Goal: Information Seeking & Learning: Check status

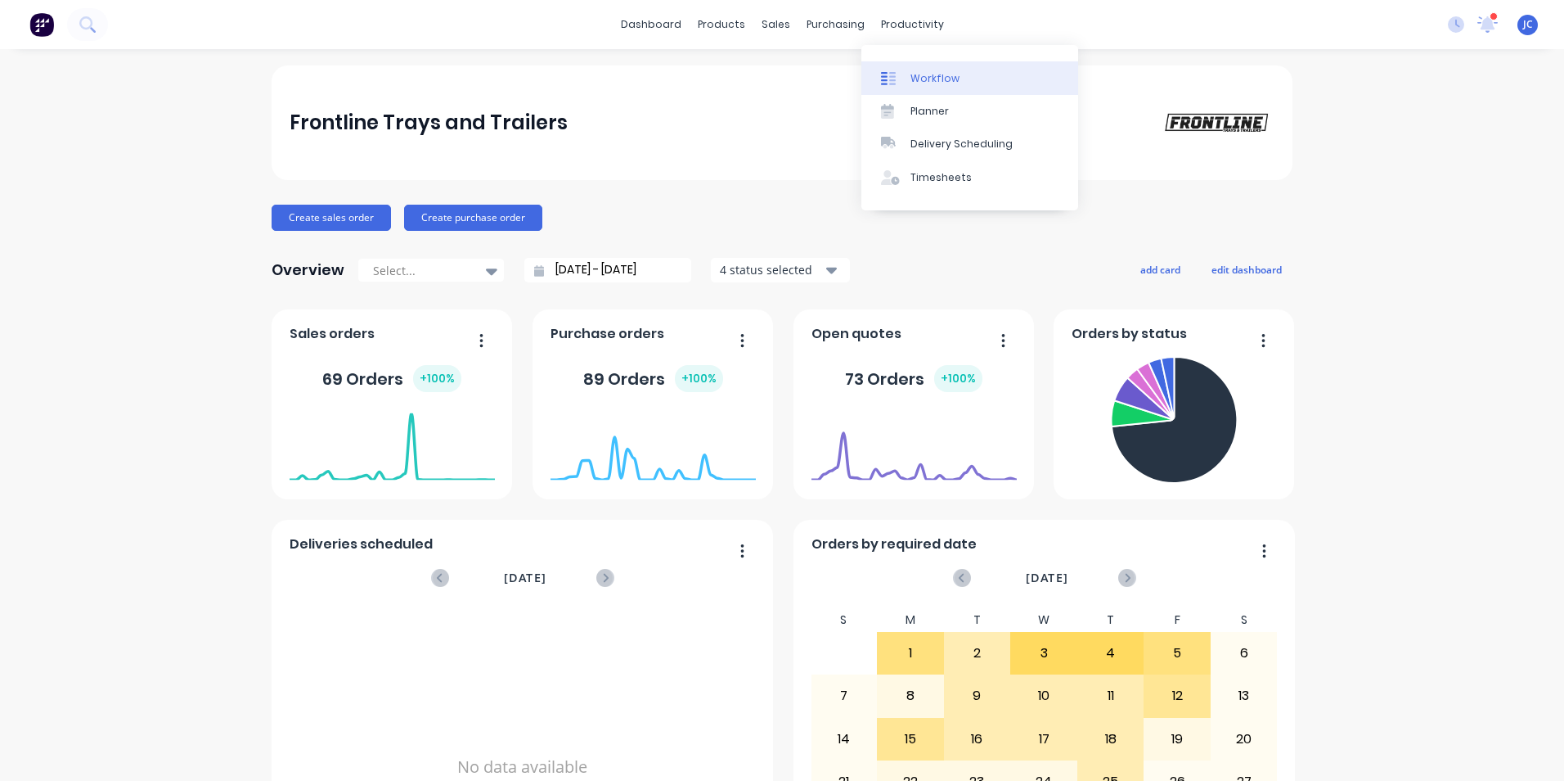
click at [965, 74] on link "Workflow" at bounding box center [970, 77] width 217 height 33
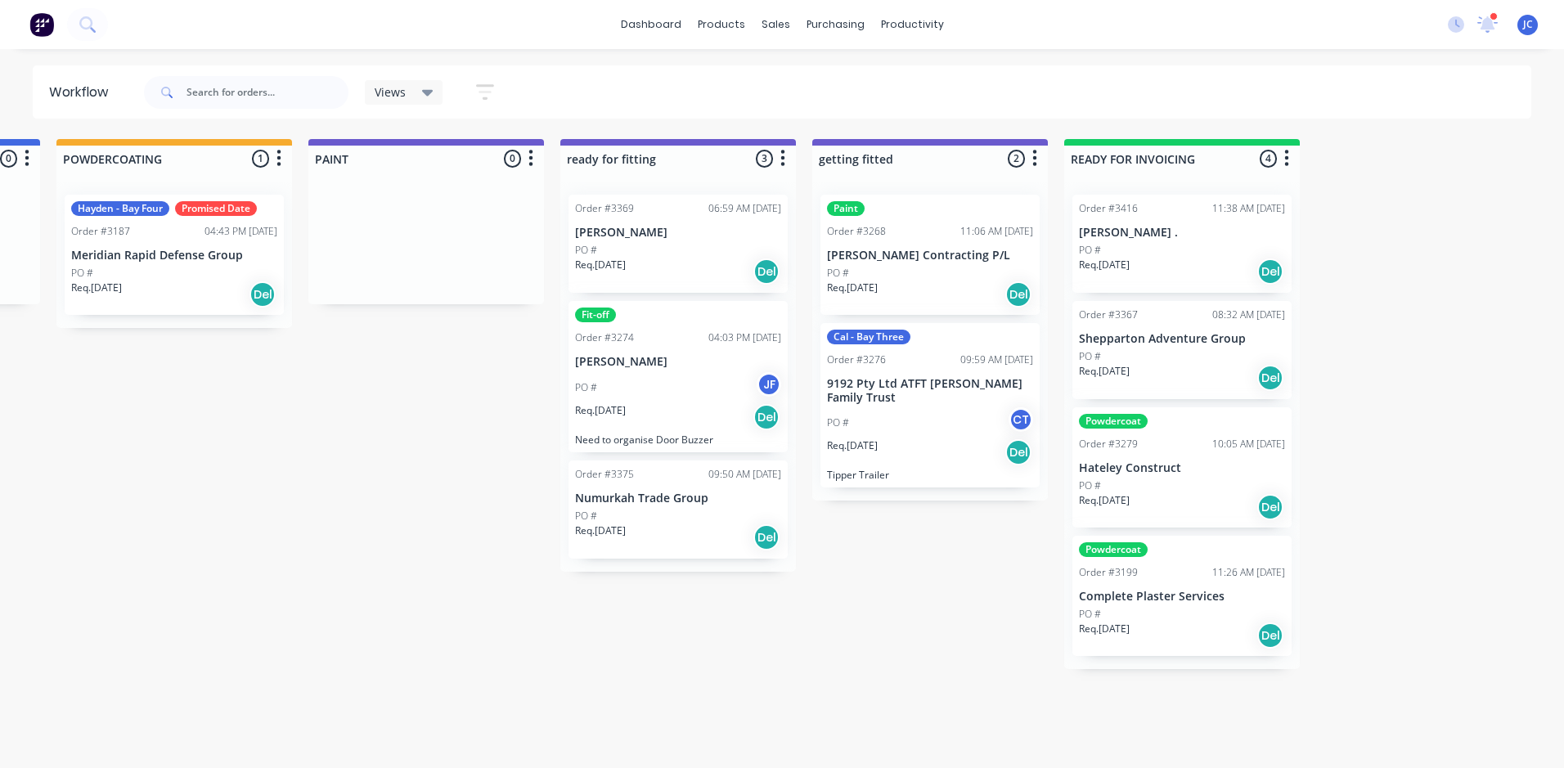
scroll to position [0, 3537]
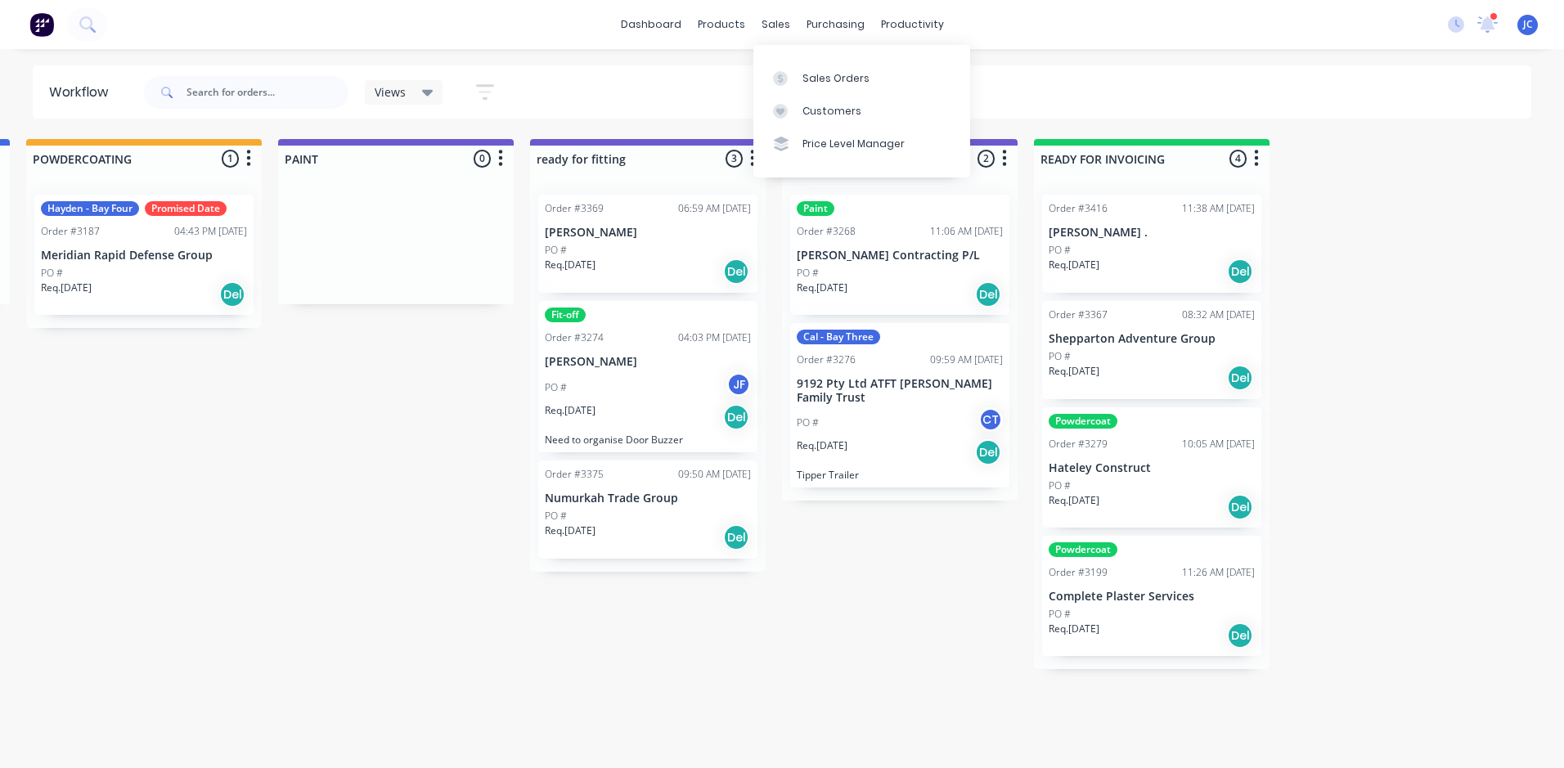
click at [814, 76] on div "Sales Orders" at bounding box center [836, 78] width 67 height 15
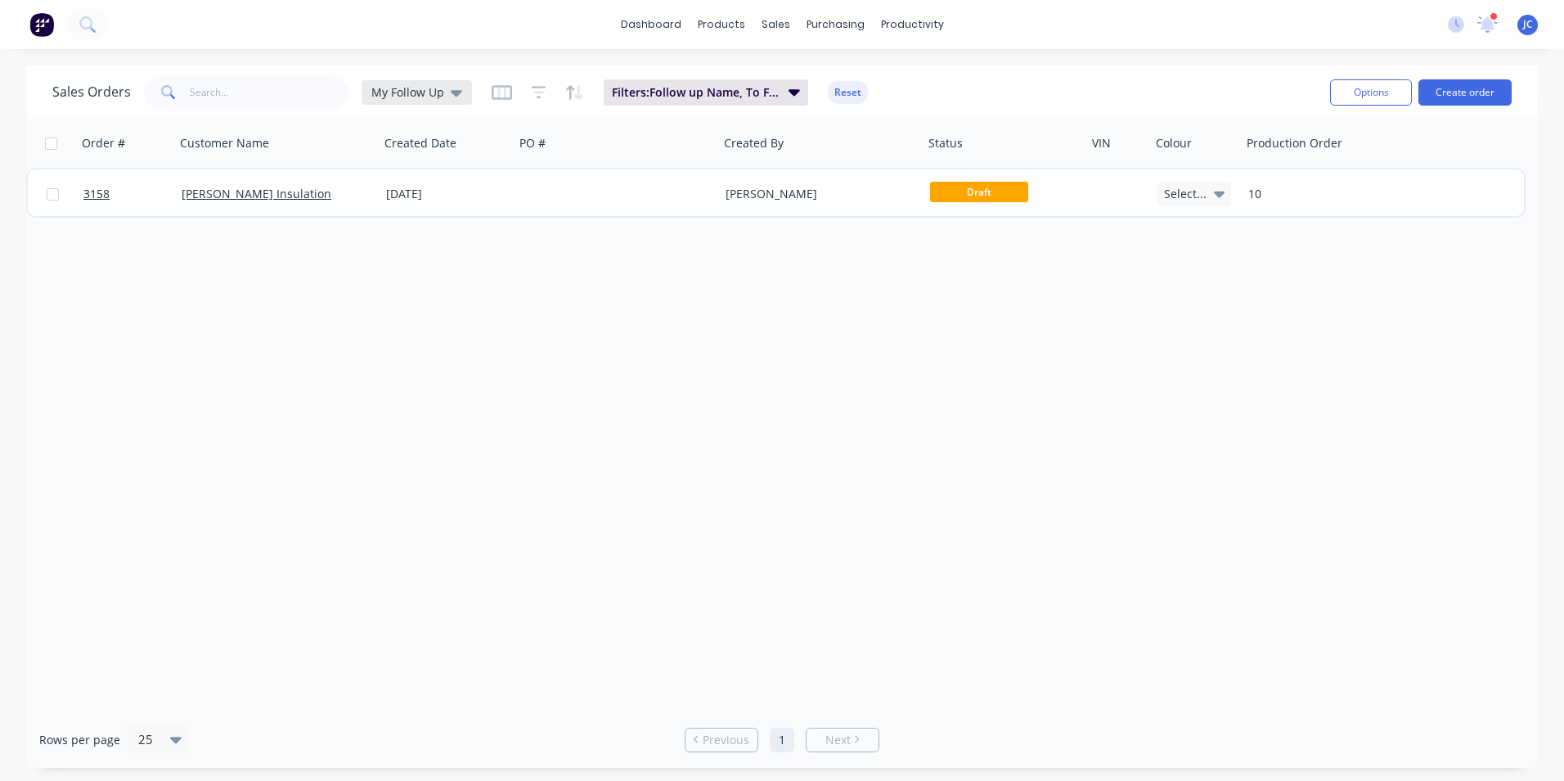
click at [436, 88] on span "My Follow Up" at bounding box center [407, 91] width 73 height 17
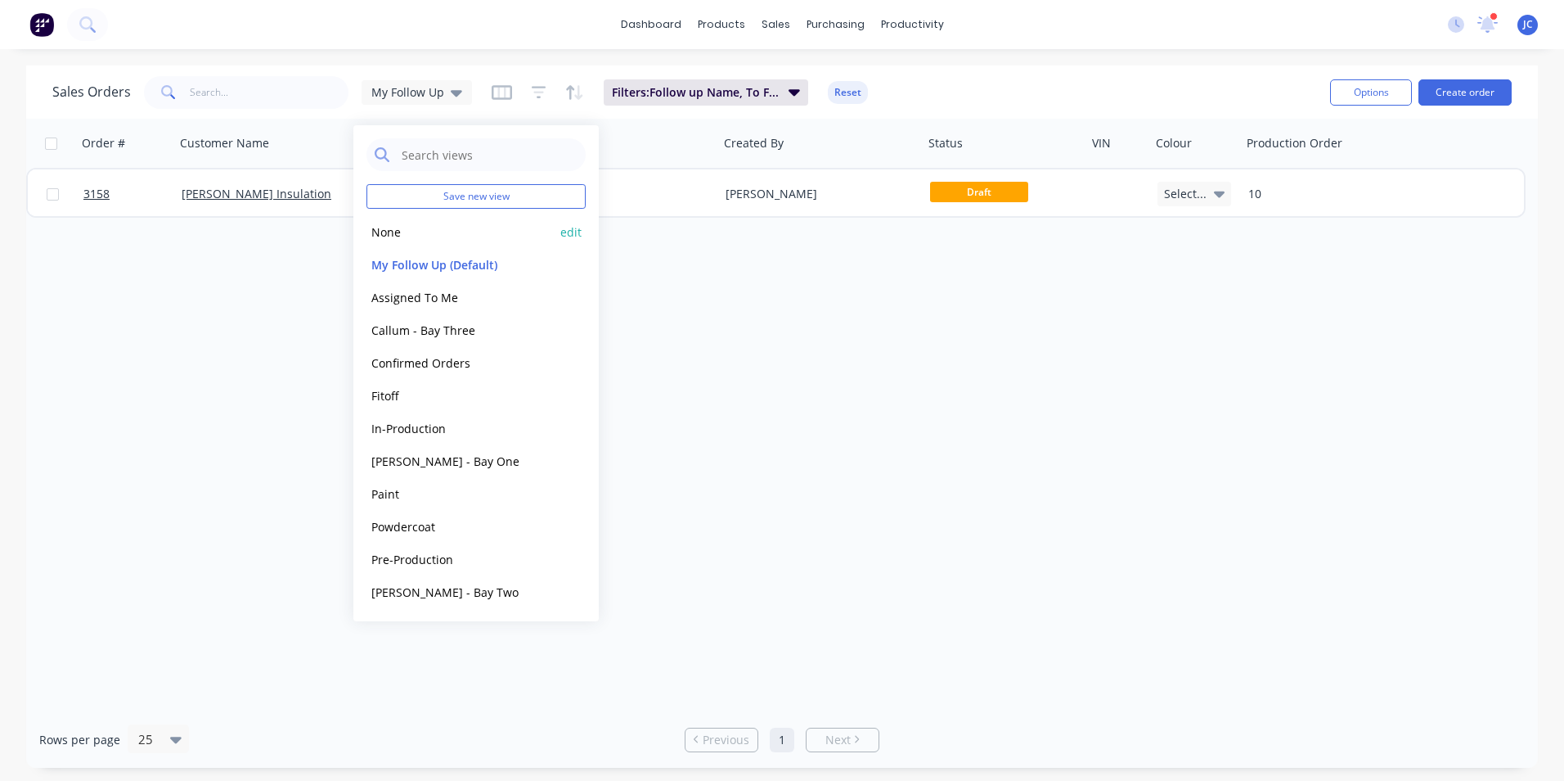
click at [384, 234] on button "None" at bounding box center [460, 232] width 187 height 19
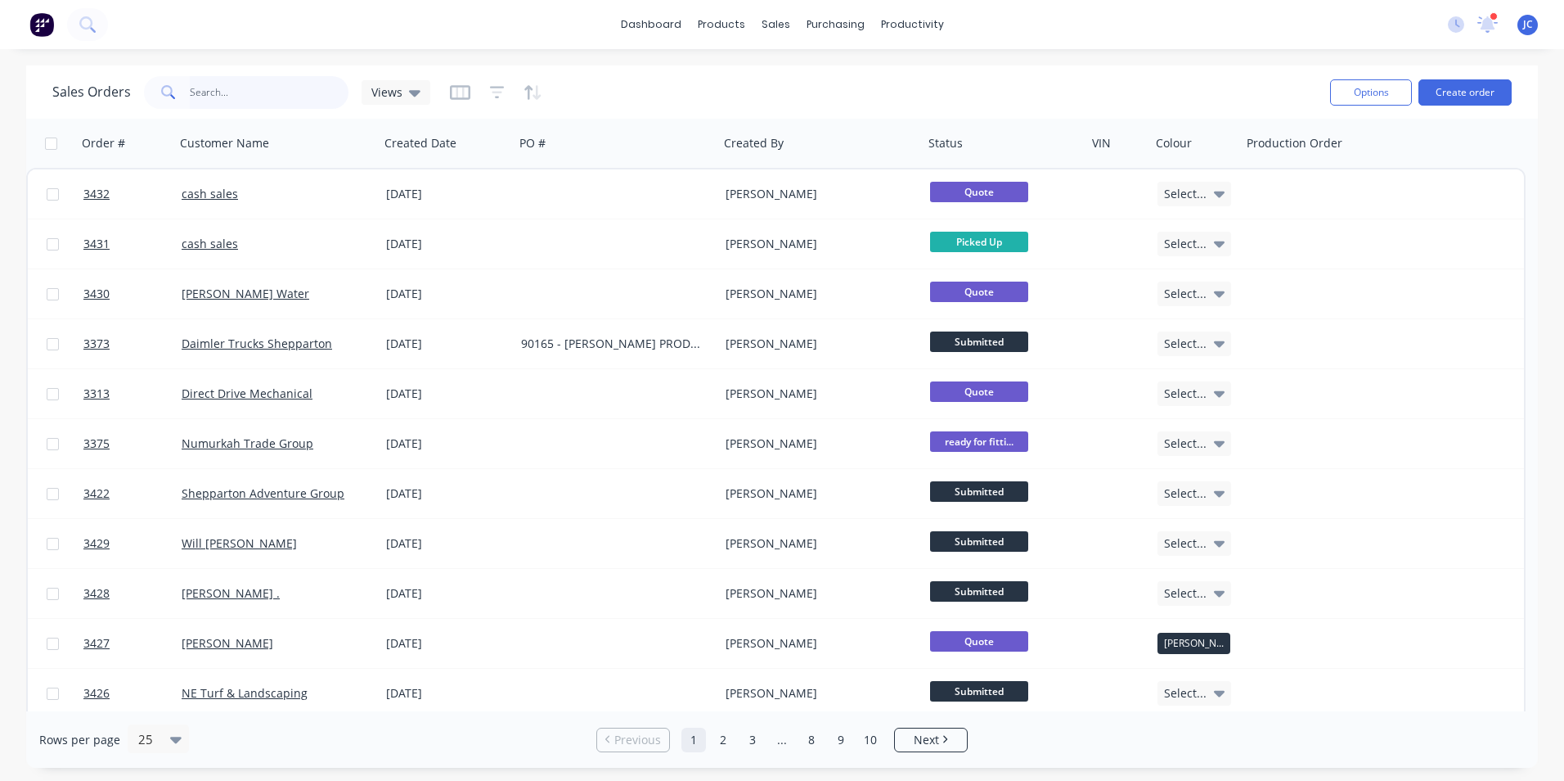
click at [220, 90] on input "text" at bounding box center [270, 92] width 160 height 33
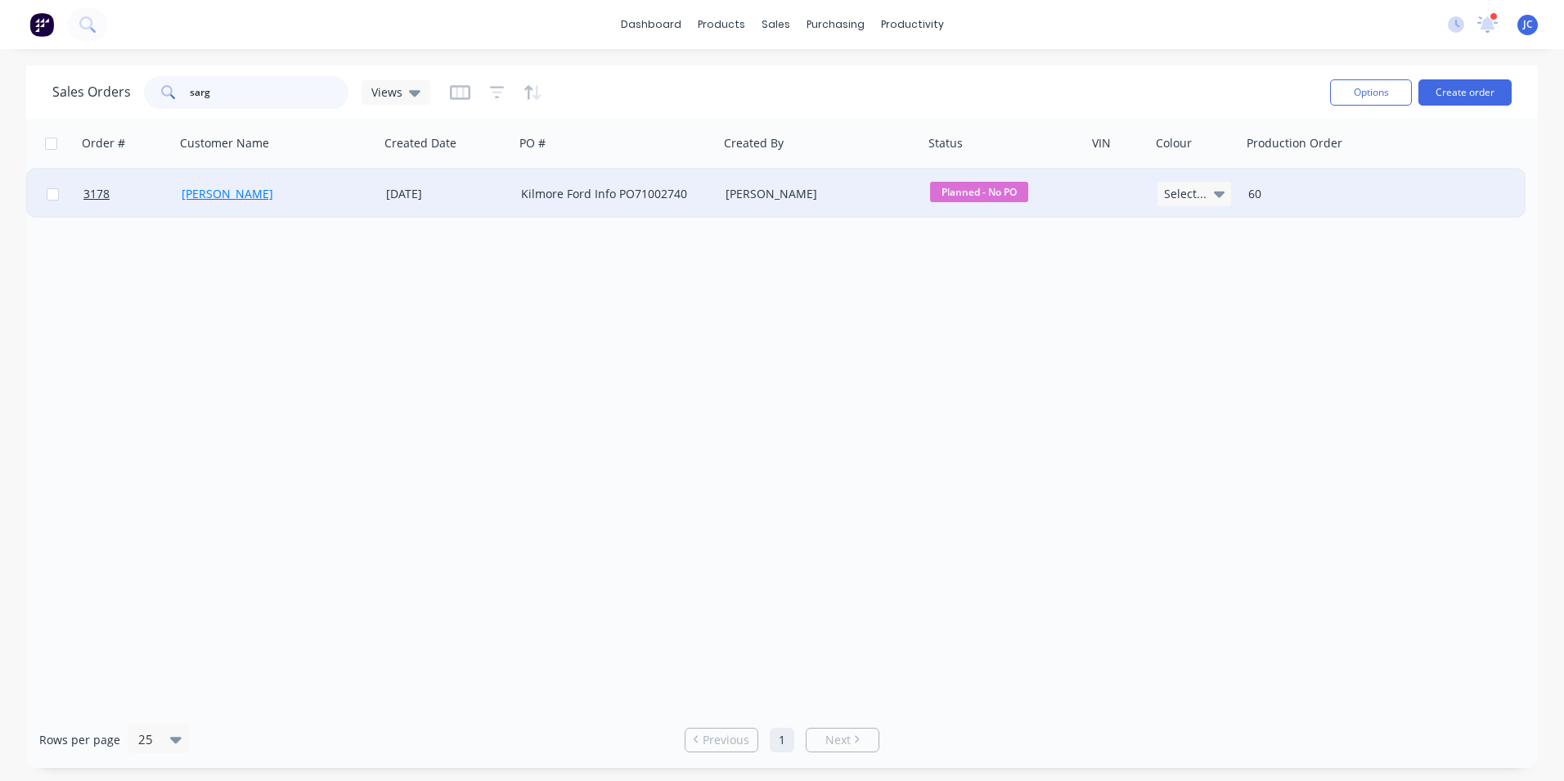
type input "sarg"
click at [243, 187] on link "[PERSON_NAME]" at bounding box center [228, 194] width 92 height 16
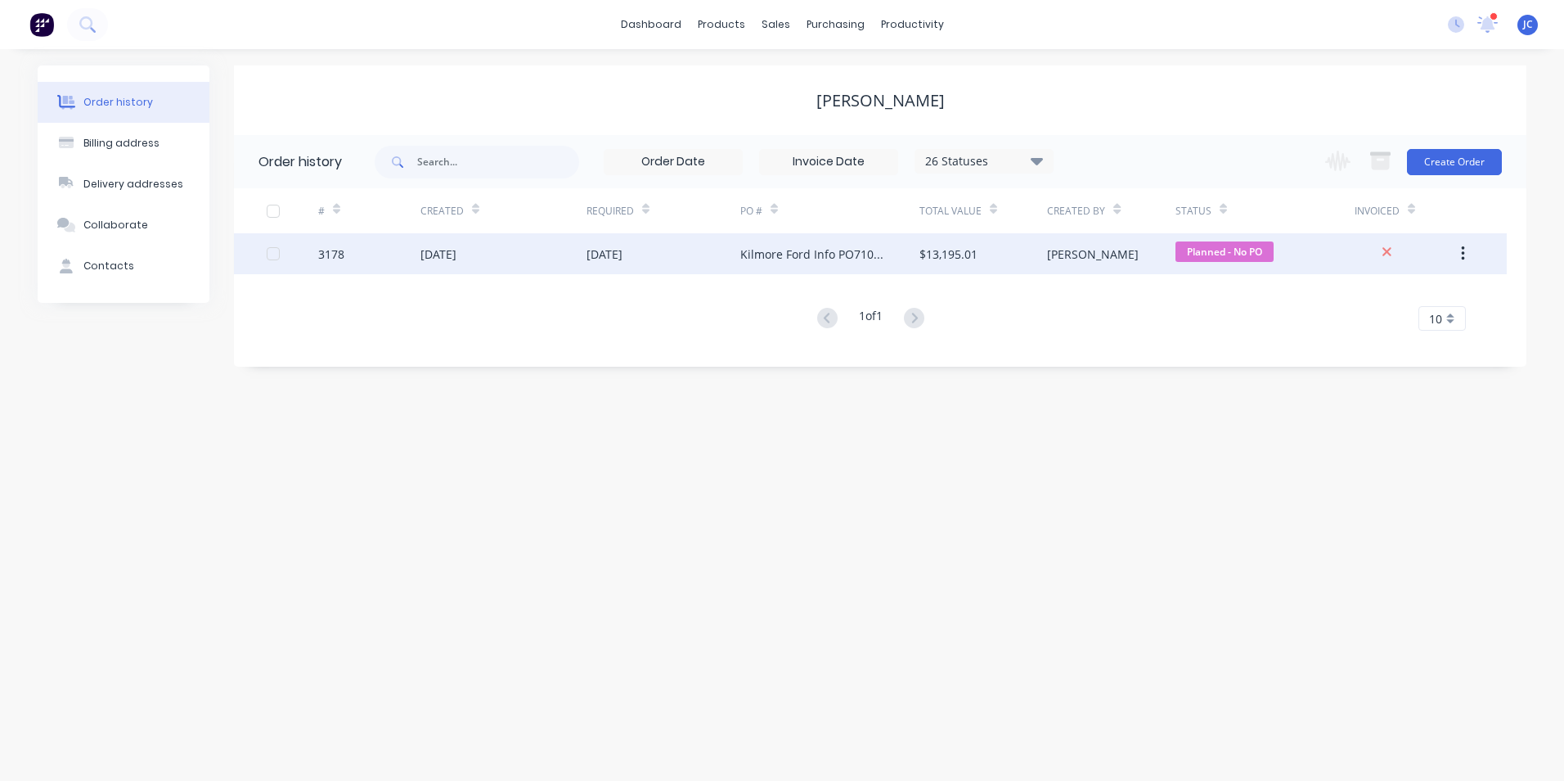
click at [336, 254] on div "3178" at bounding box center [331, 253] width 26 height 17
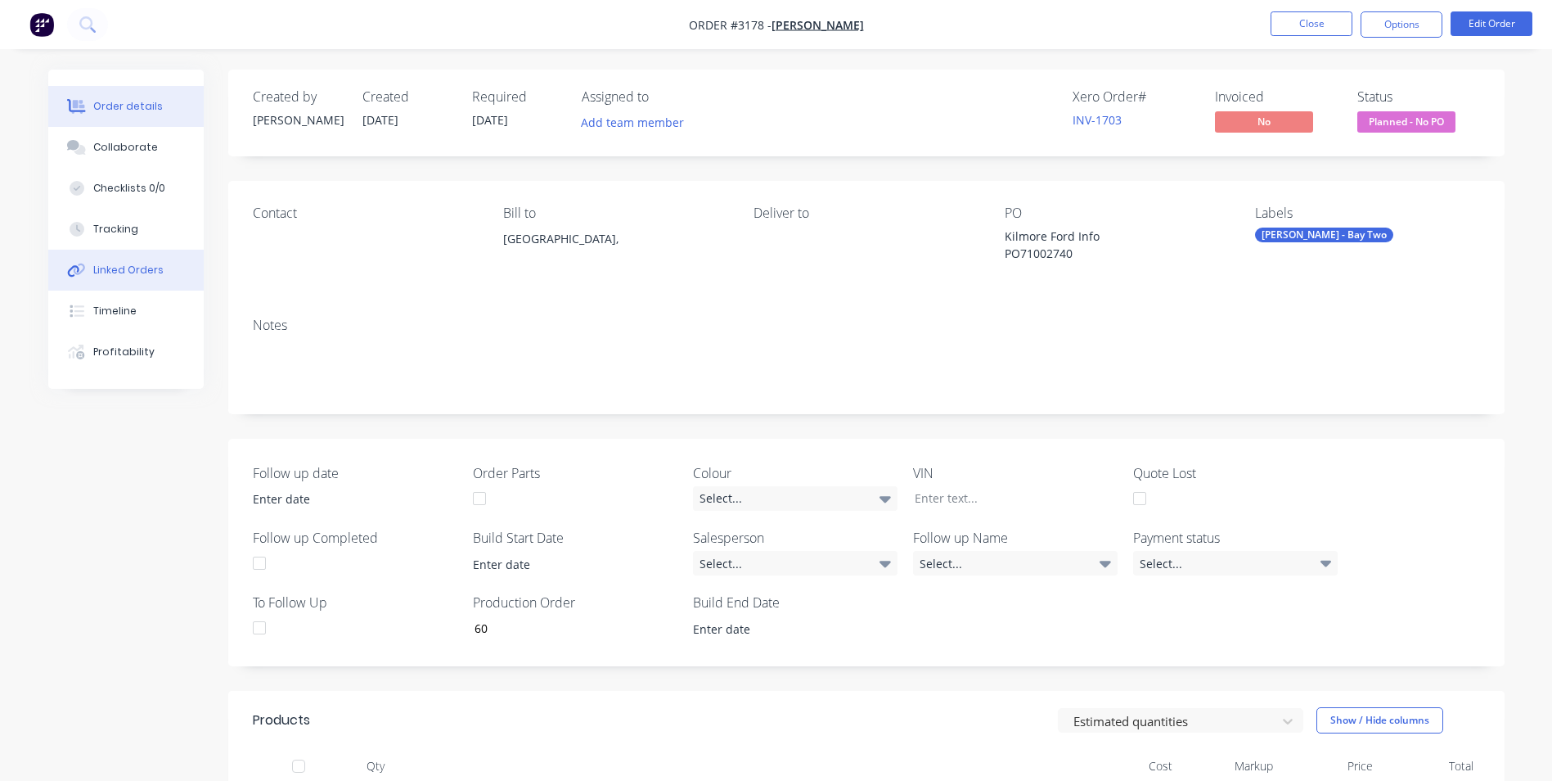
click at [129, 271] on div "Linked Orders" at bounding box center [128, 270] width 70 height 15
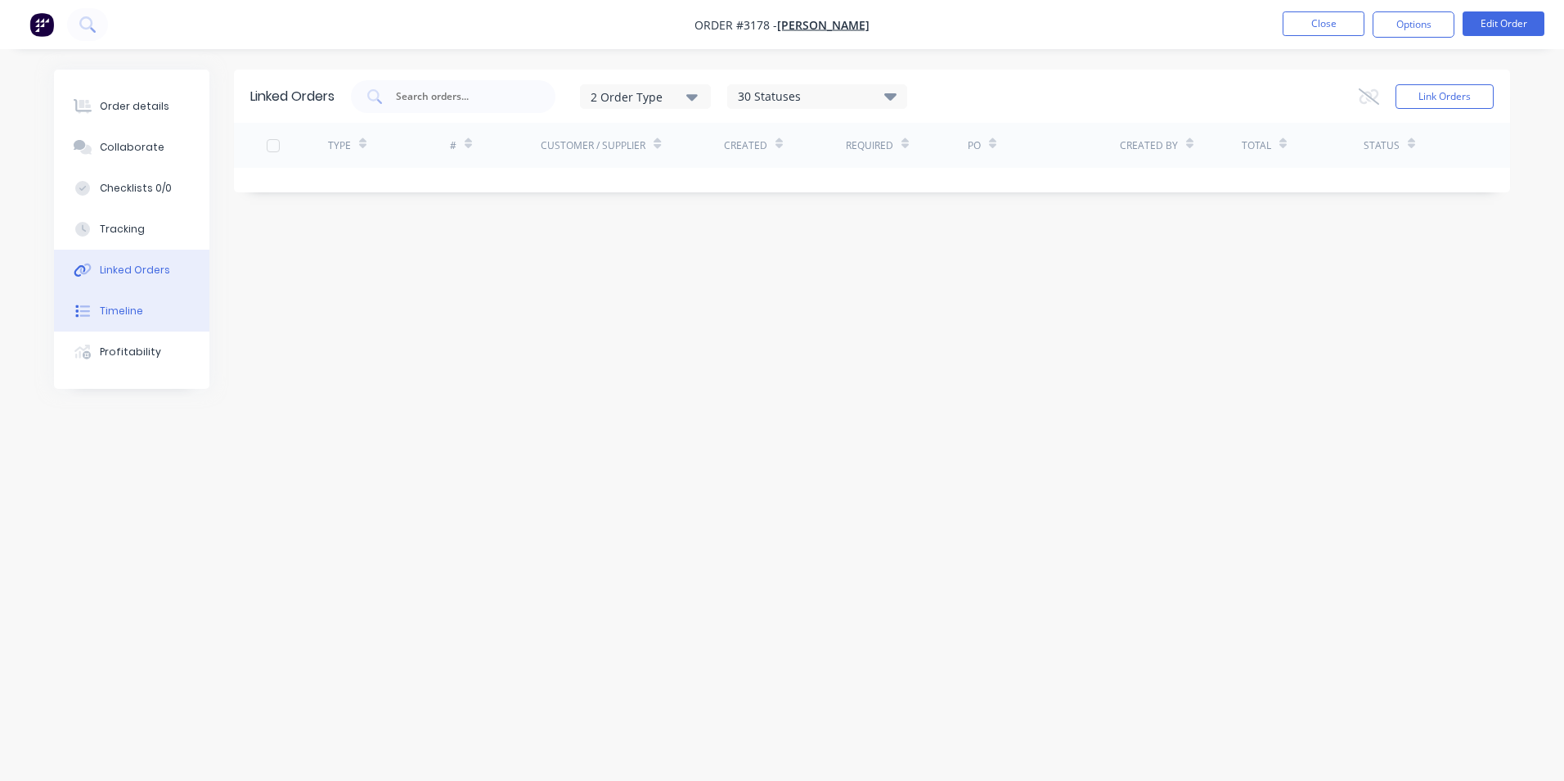
click at [84, 302] on button "Timeline" at bounding box center [131, 310] width 155 height 41
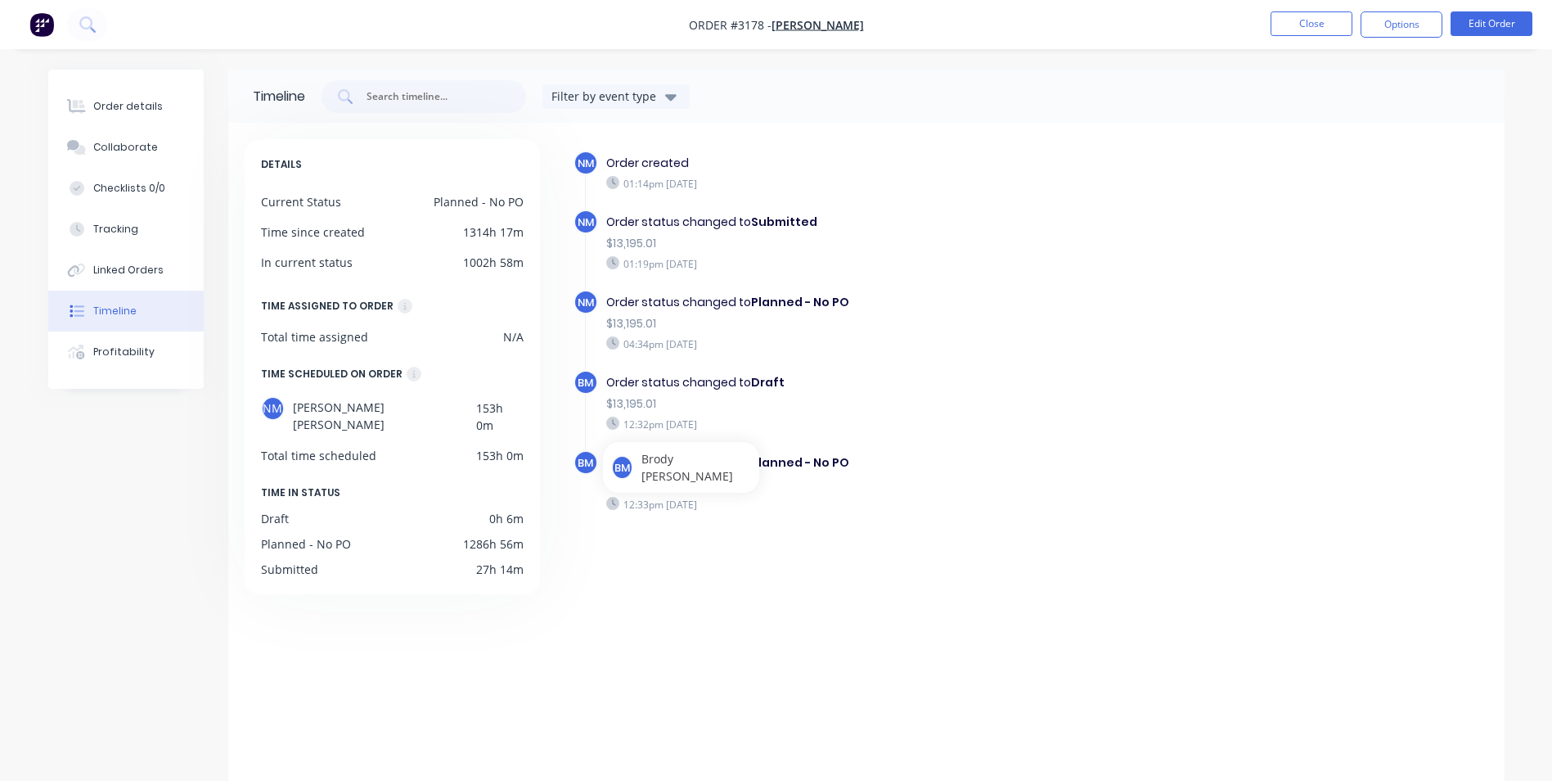
click at [1083, 476] on div "$13,195.01" at bounding box center [889, 483] width 566 height 17
click at [116, 116] on button "Order details" at bounding box center [125, 106] width 155 height 41
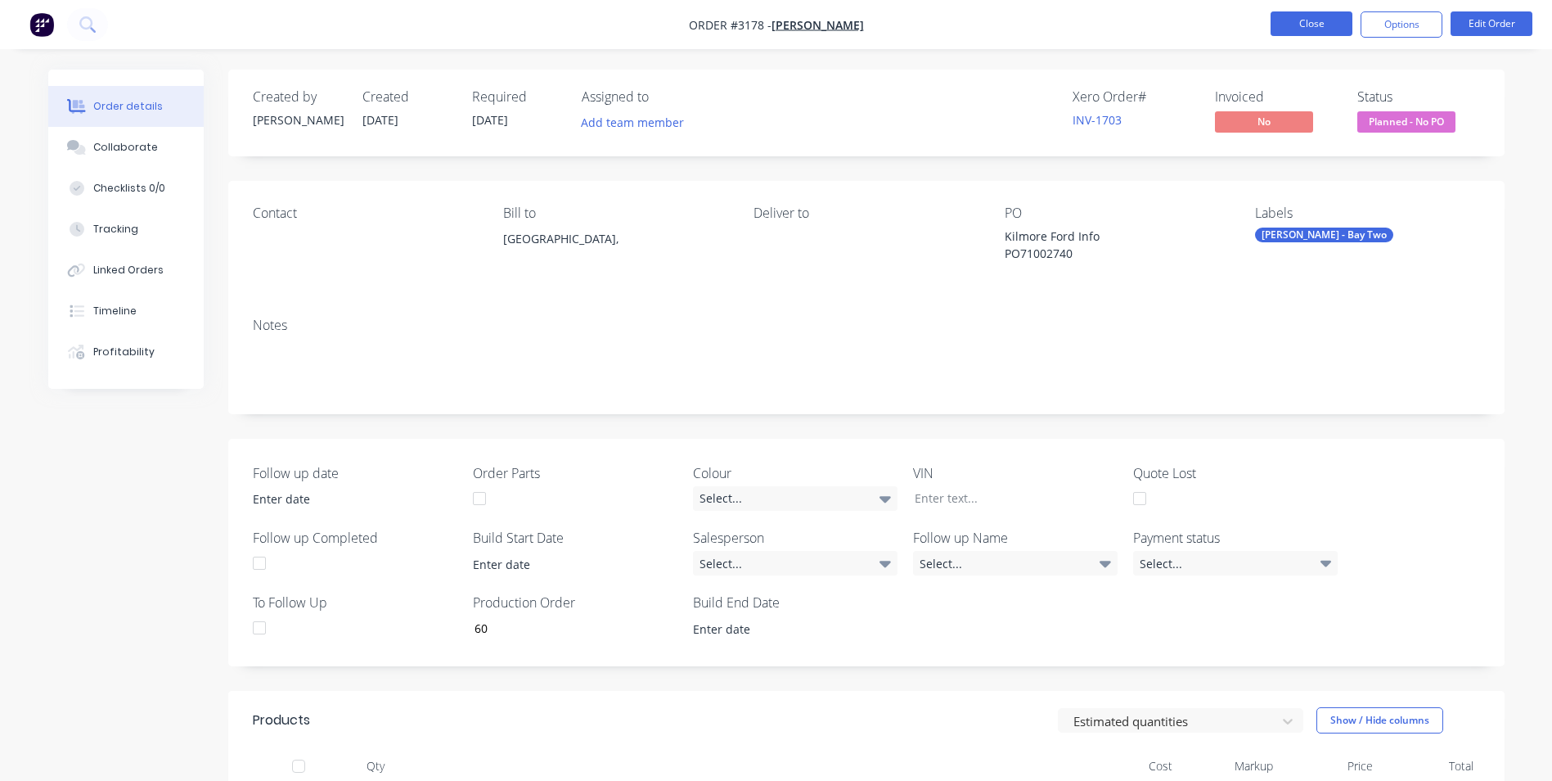
click at [1336, 32] on button "Close" at bounding box center [1312, 23] width 82 height 25
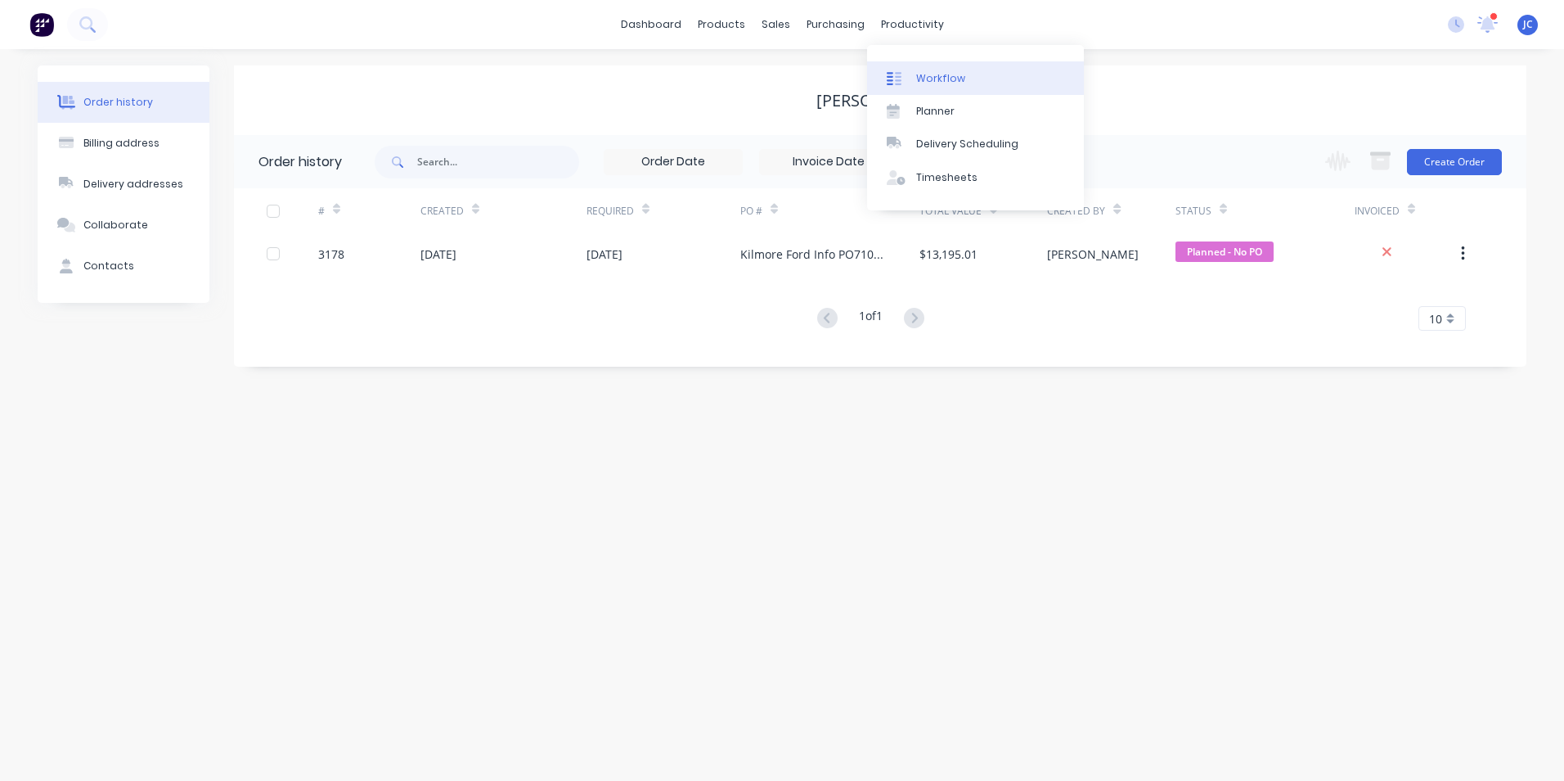
click at [953, 79] on div "Workflow" at bounding box center [940, 78] width 49 height 15
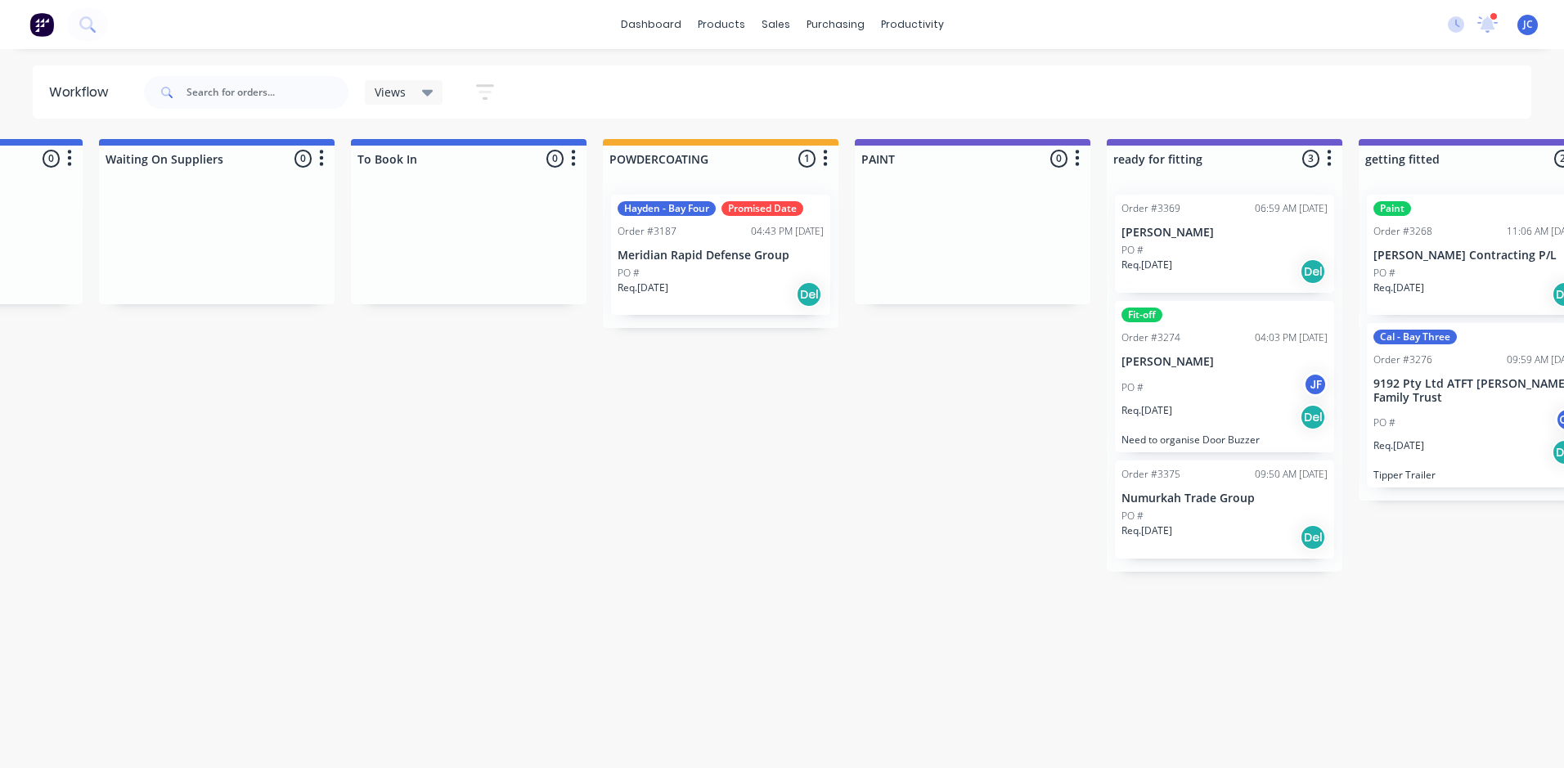
scroll to position [0, 2930]
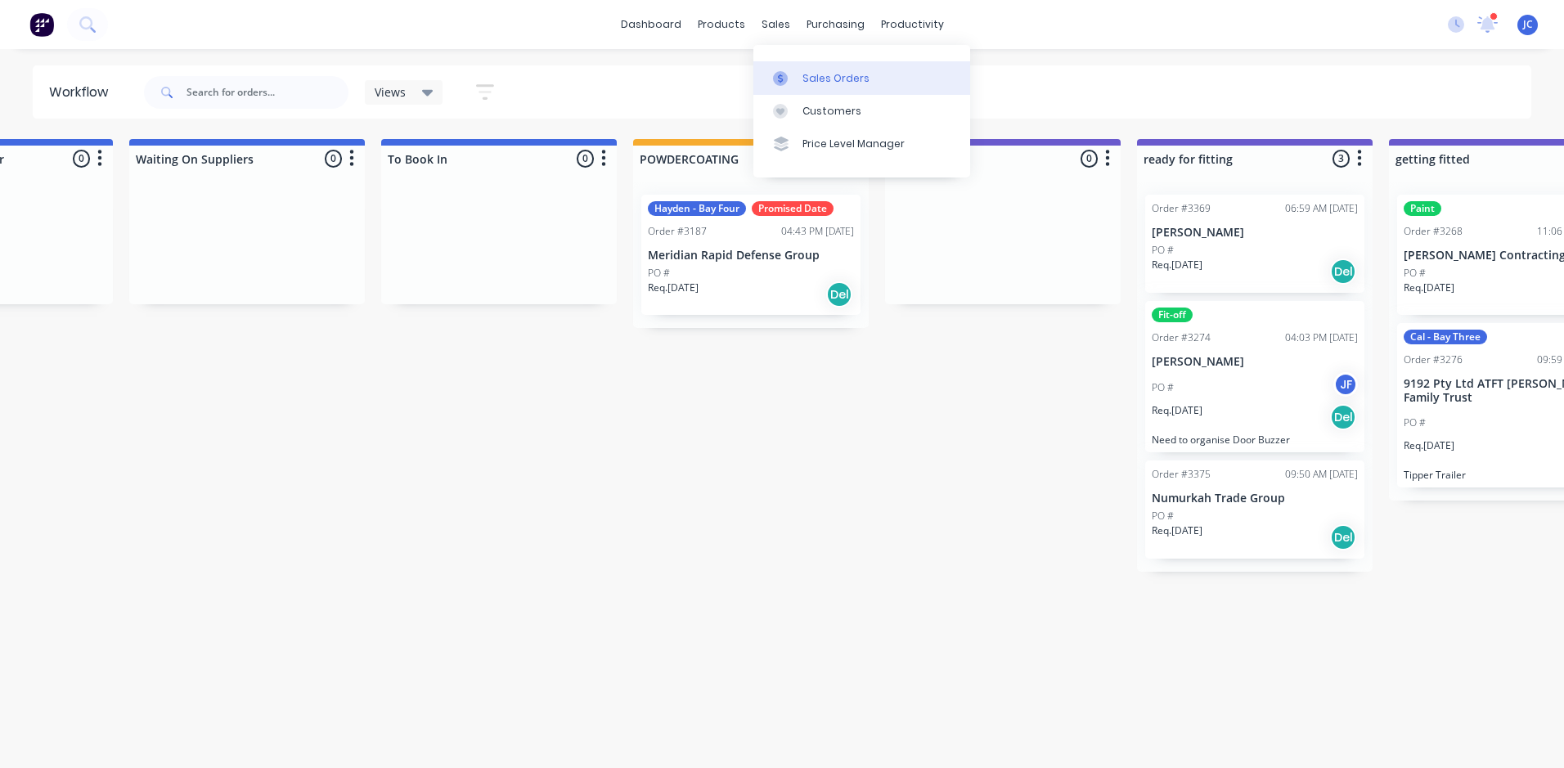
click at [832, 83] on div "Sales Orders" at bounding box center [836, 78] width 67 height 15
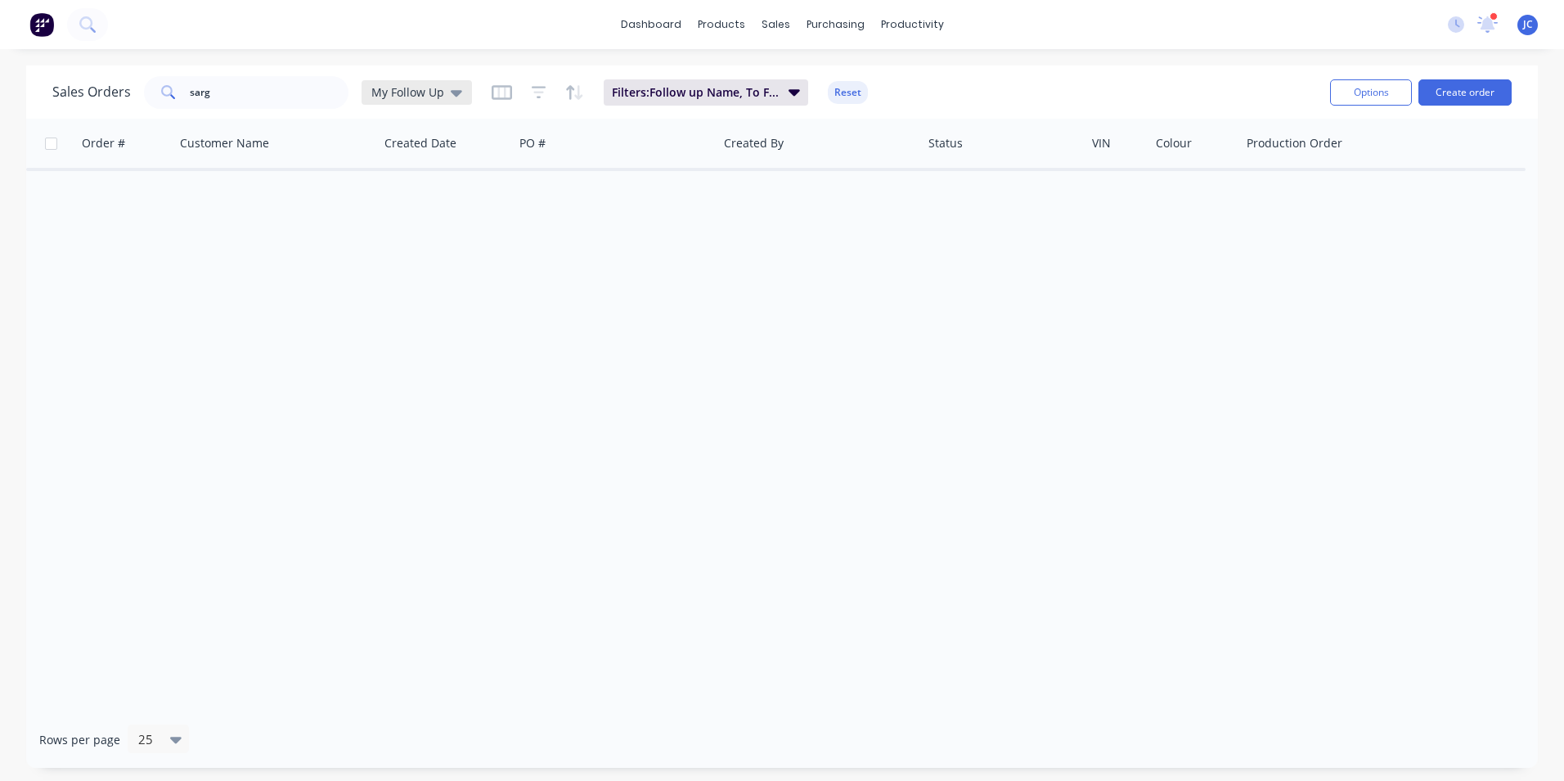
click at [451, 98] on icon at bounding box center [456, 92] width 11 height 18
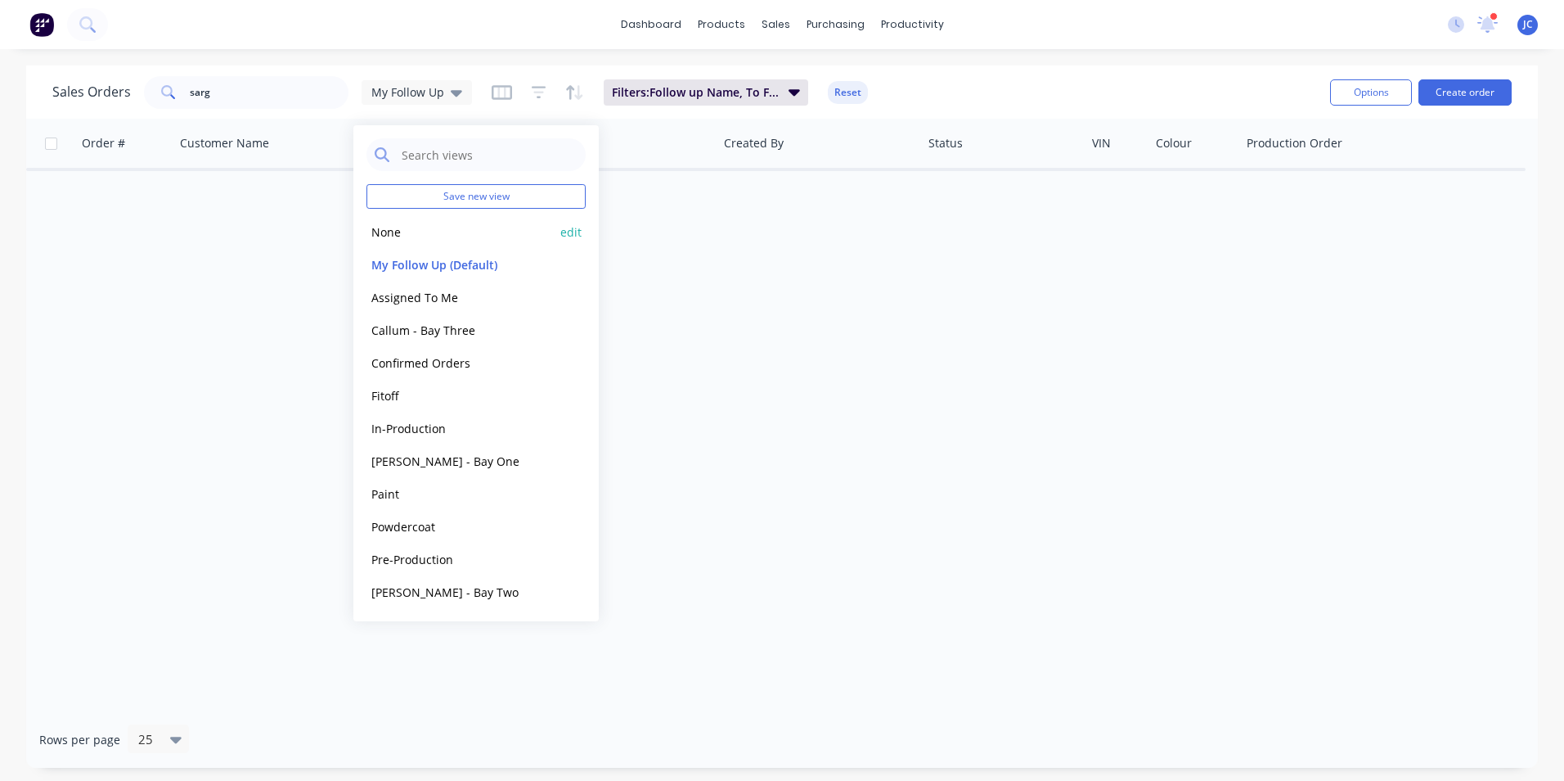
click at [465, 233] on button "None" at bounding box center [460, 232] width 187 height 19
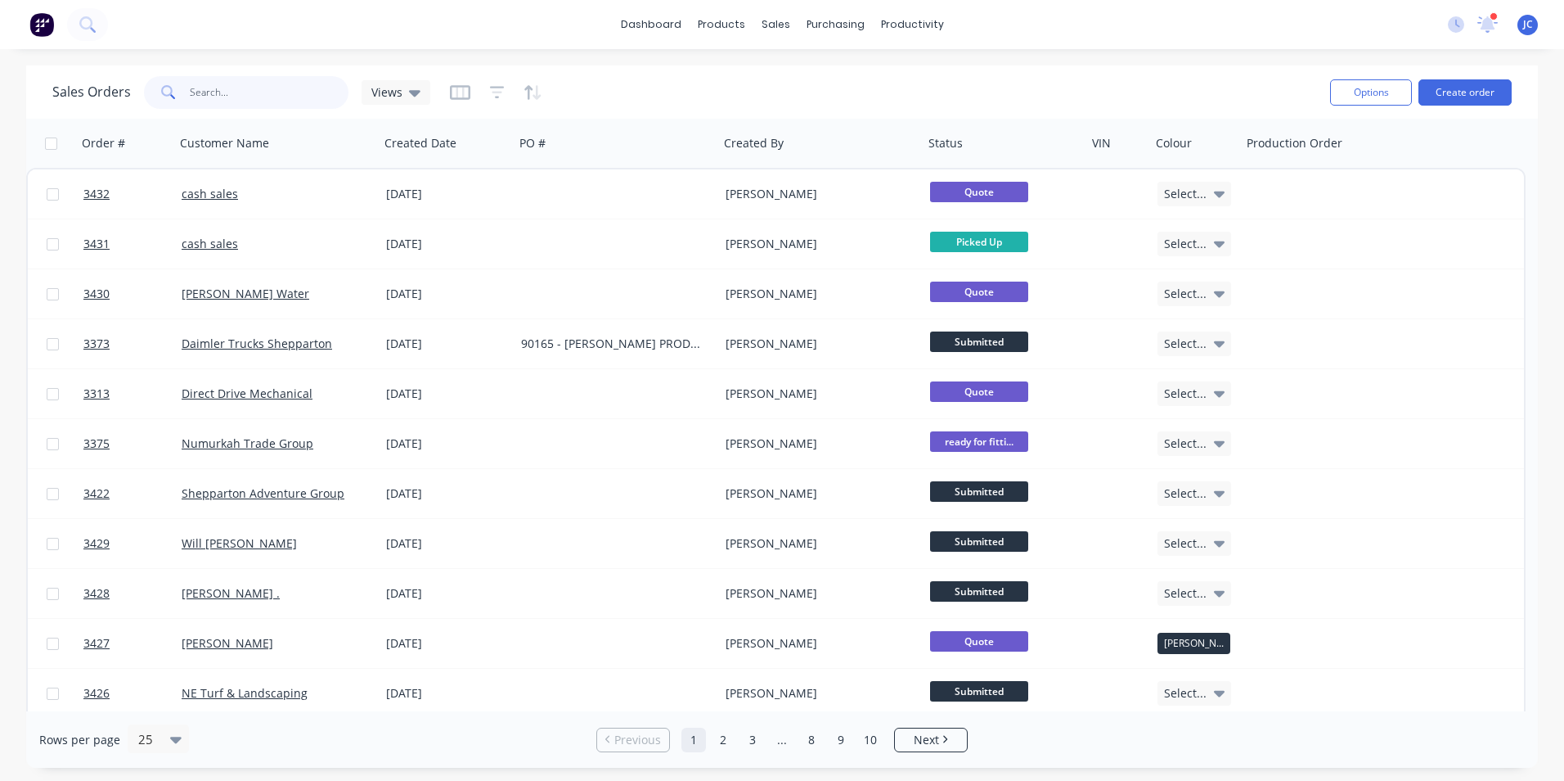
drag, startPoint x: 214, startPoint y: 92, endPoint x: -3, endPoint y: 77, distance: 217.4
click at [0, 77] on html "dashboard products sales purchasing productivity dashboard products Product Cat…" at bounding box center [782, 390] width 1564 height 781
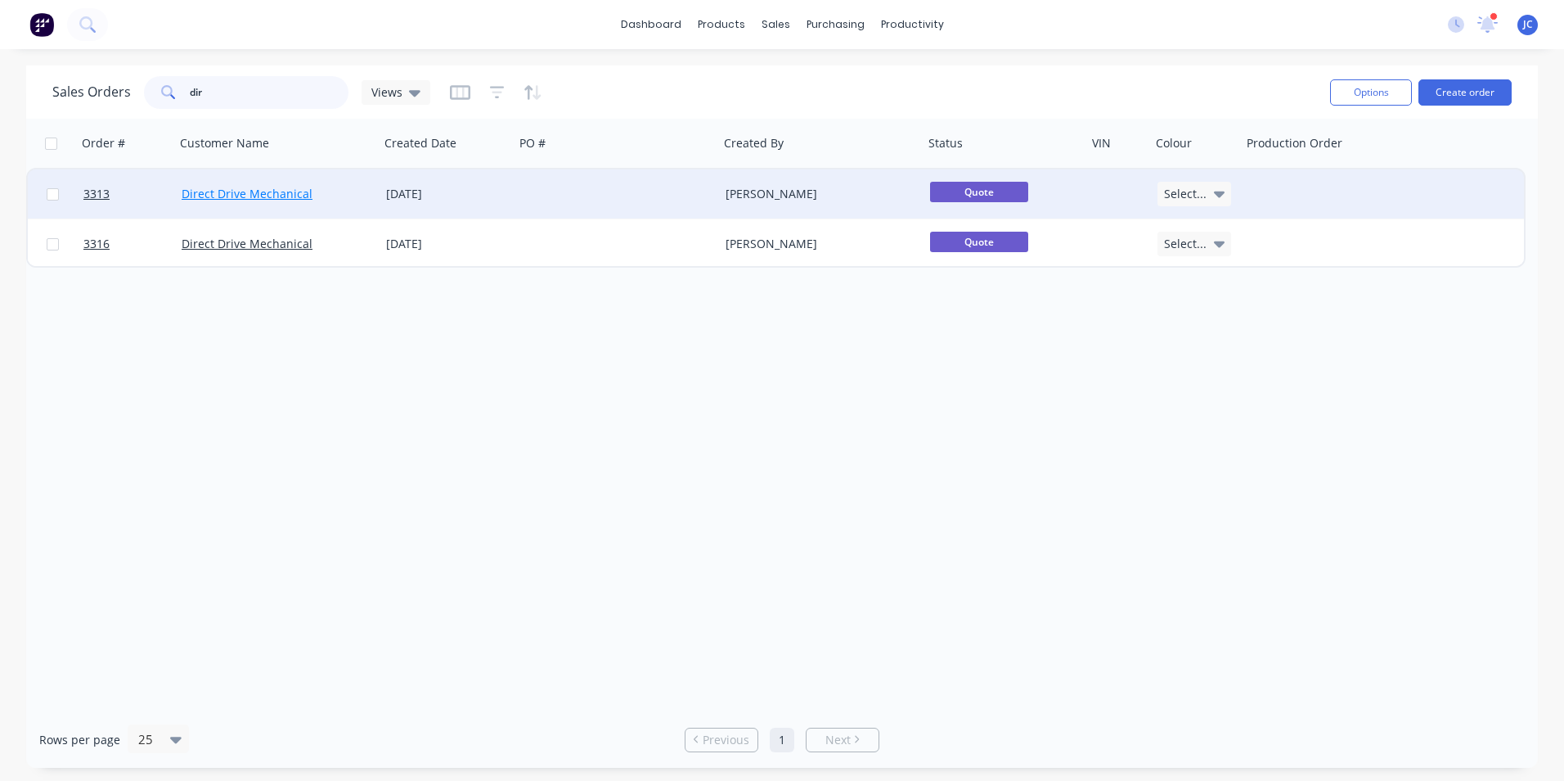
type input "dir"
click at [281, 196] on link "Direct Drive Mechanical" at bounding box center [247, 194] width 131 height 16
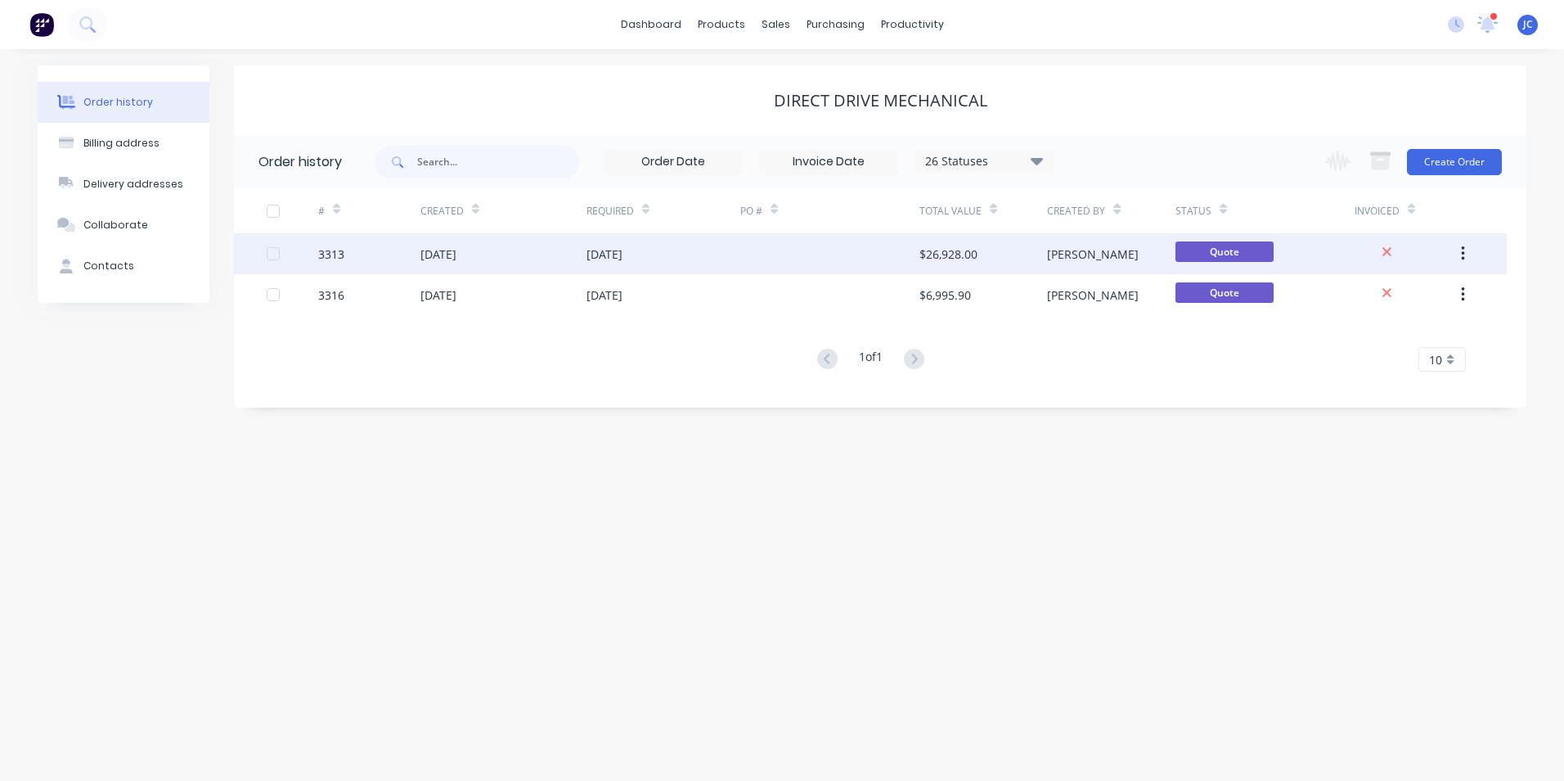
click at [451, 254] on div "[DATE]" at bounding box center [439, 253] width 36 height 17
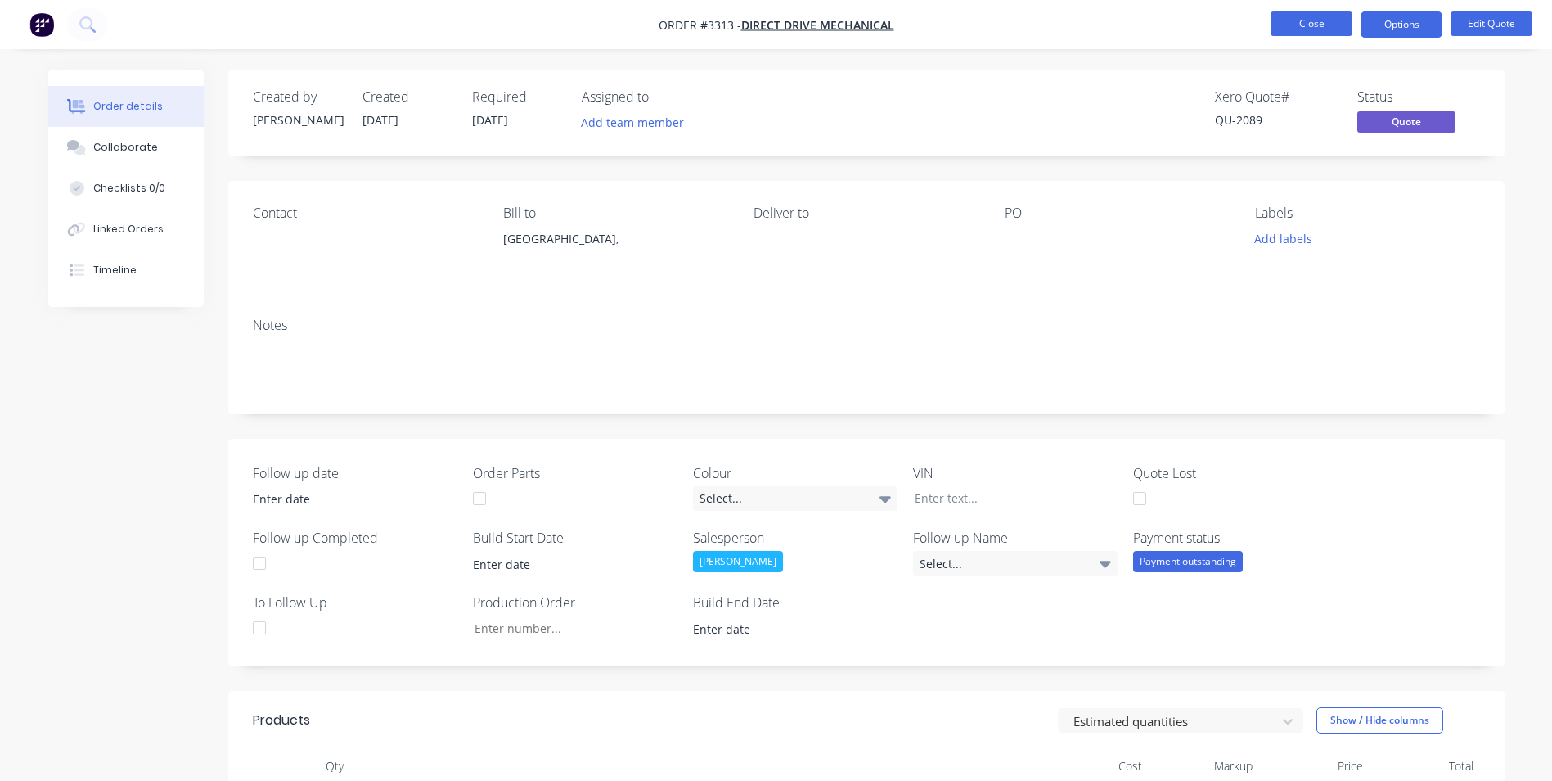
click at [1310, 22] on button "Close" at bounding box center [1312, 23] width 82 height 25
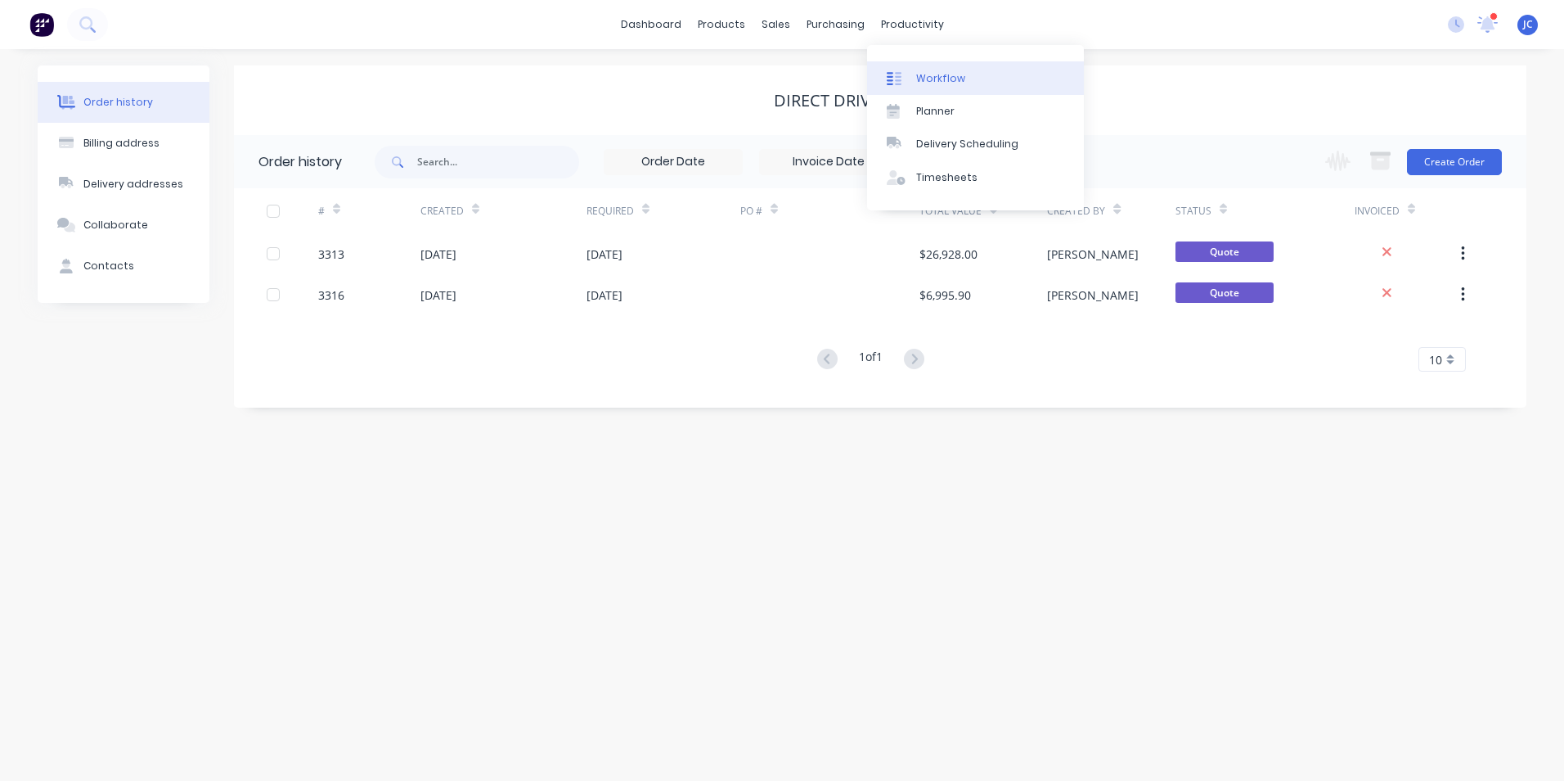
click at [951, 71] on div "Workflow" at bounding box center [940, 78] width 49 height 15
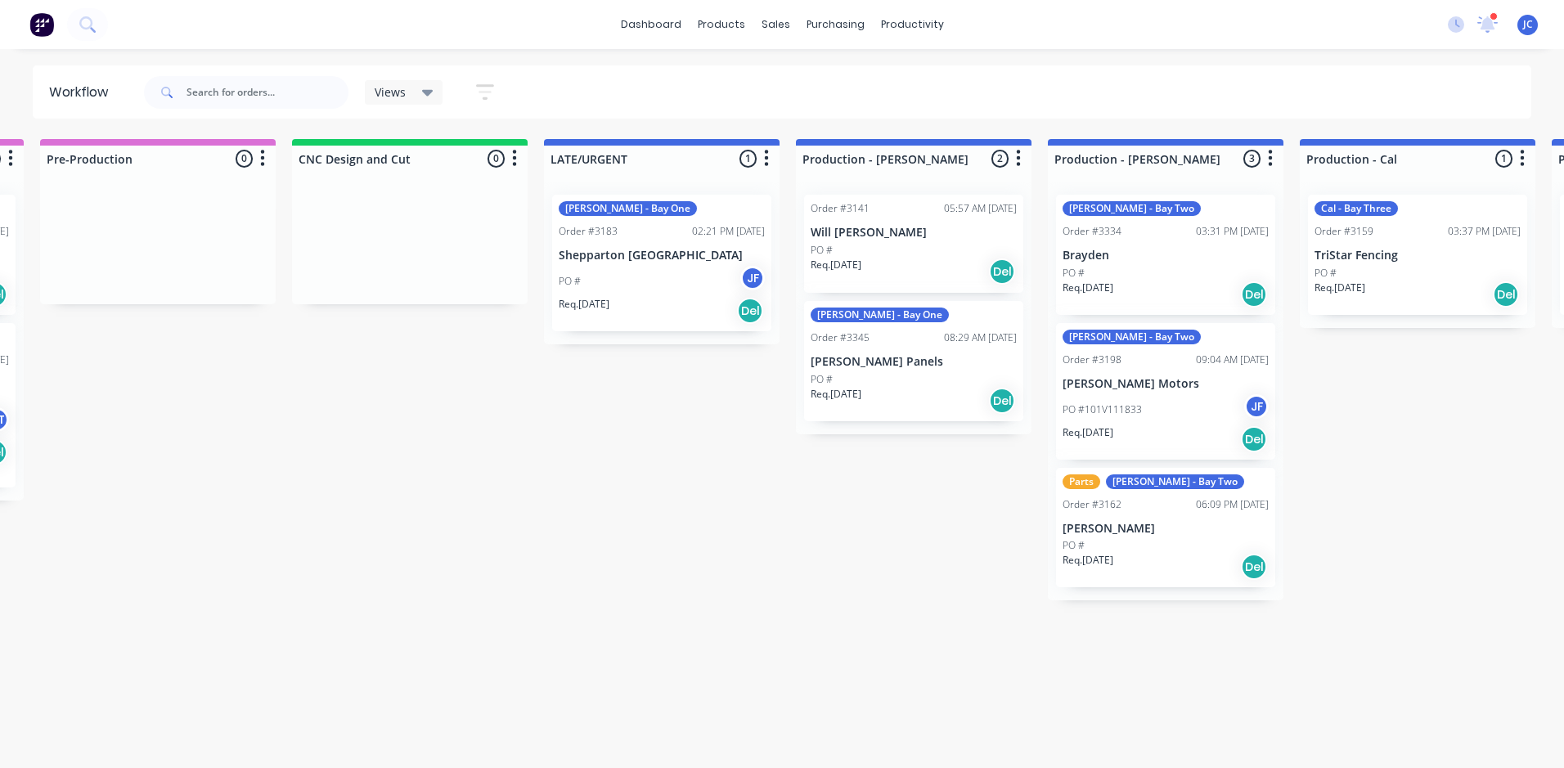
scroll to position [0, 992]
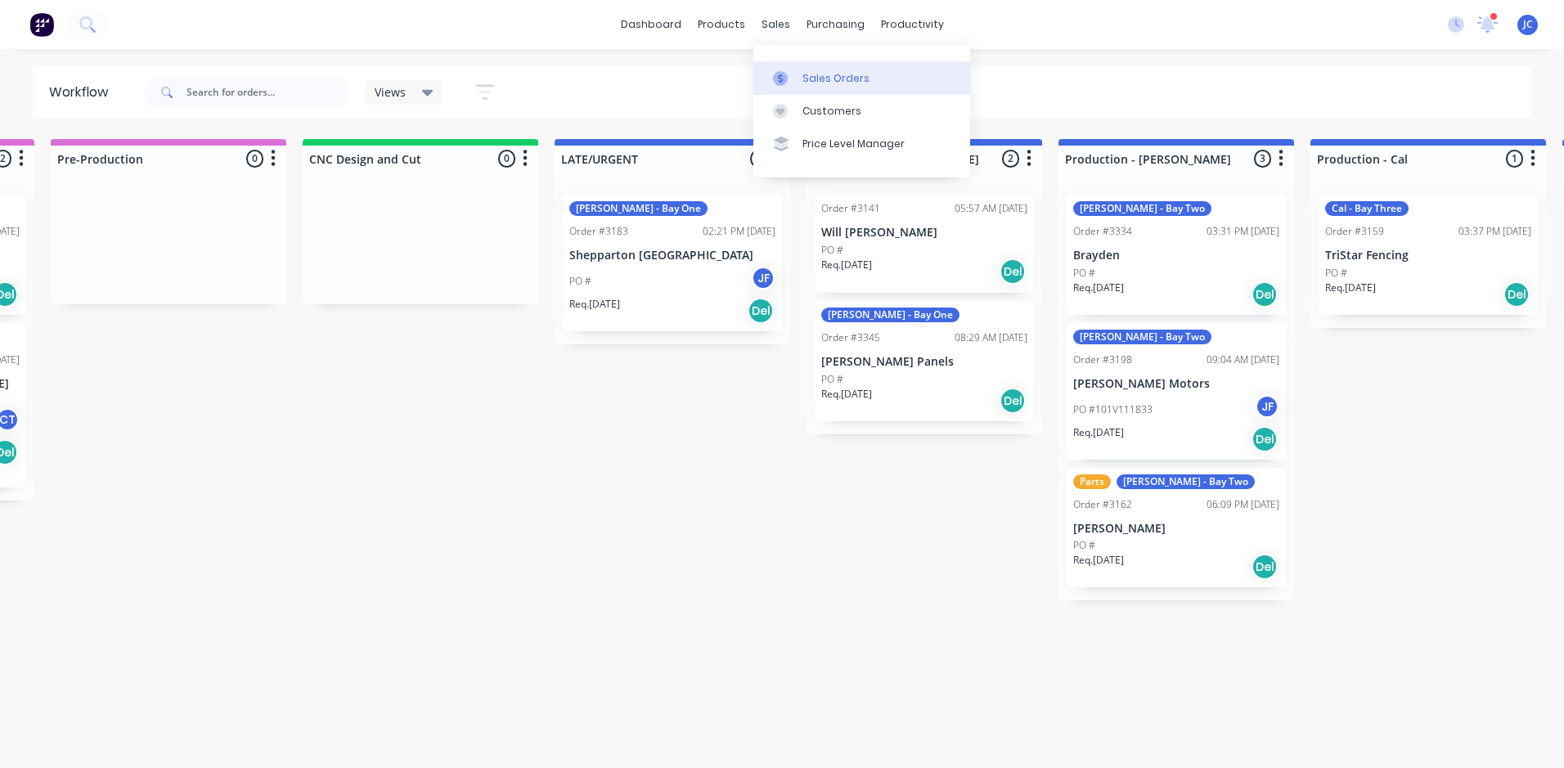
click at [817, 81] on div "Sales Orders" at bounding box center [836, 78] width 67 height 15
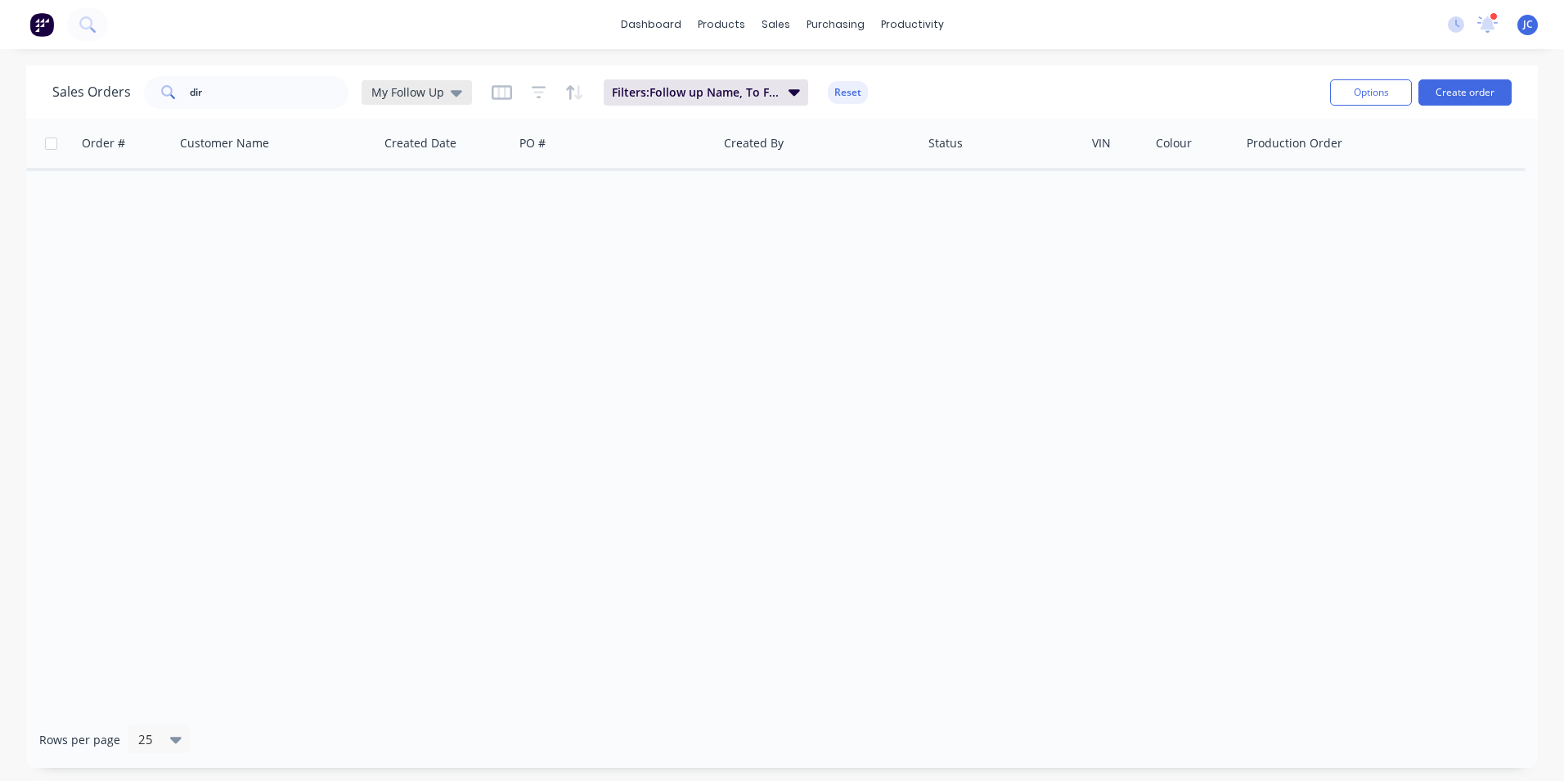
click at [412, 86] on span "My Follow Up" at bounding box center [407, 91] width 73 height 17
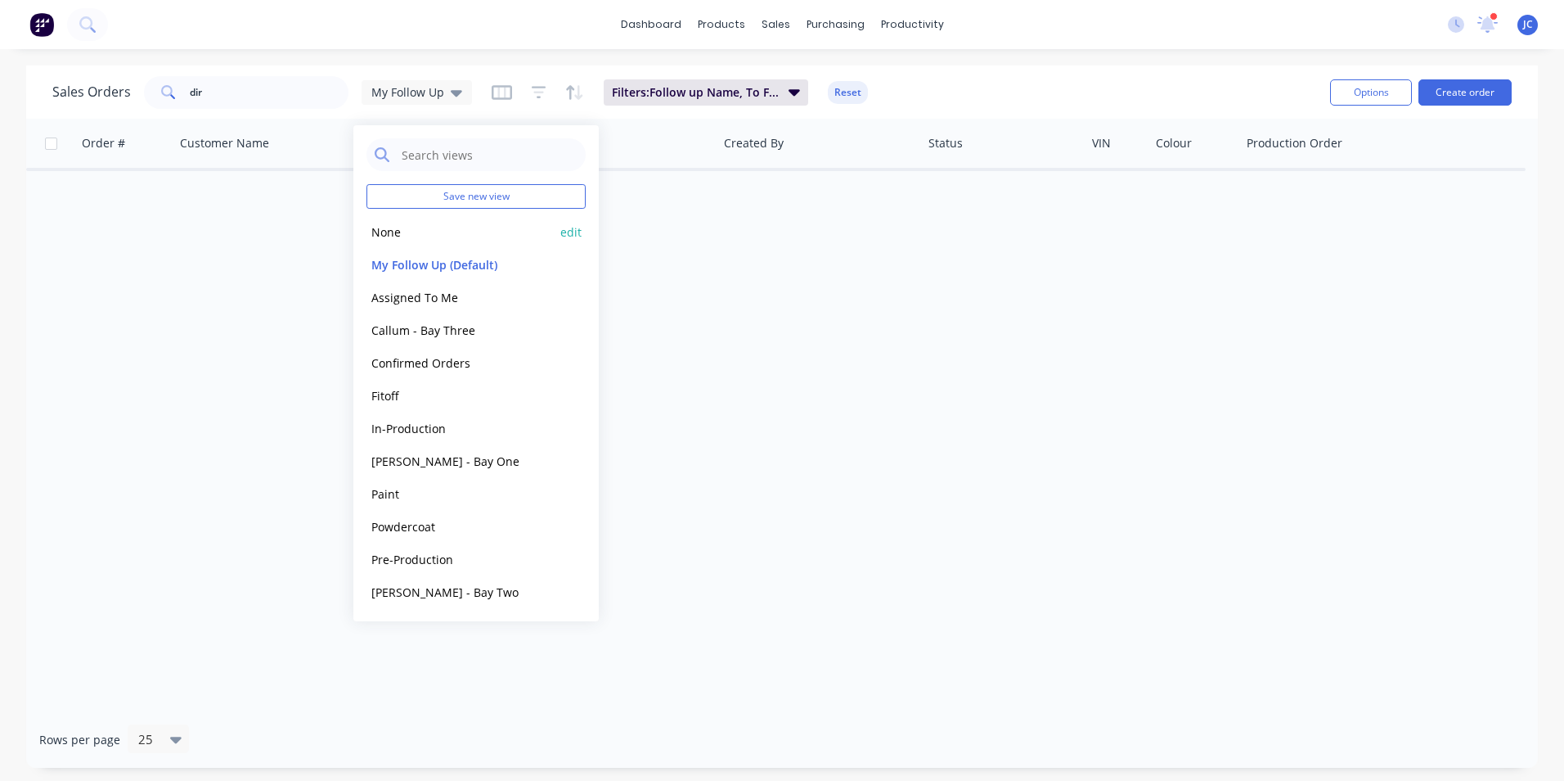
click at [398, 227] on button "None" at bounding box center [460, 232] width 187 height 19
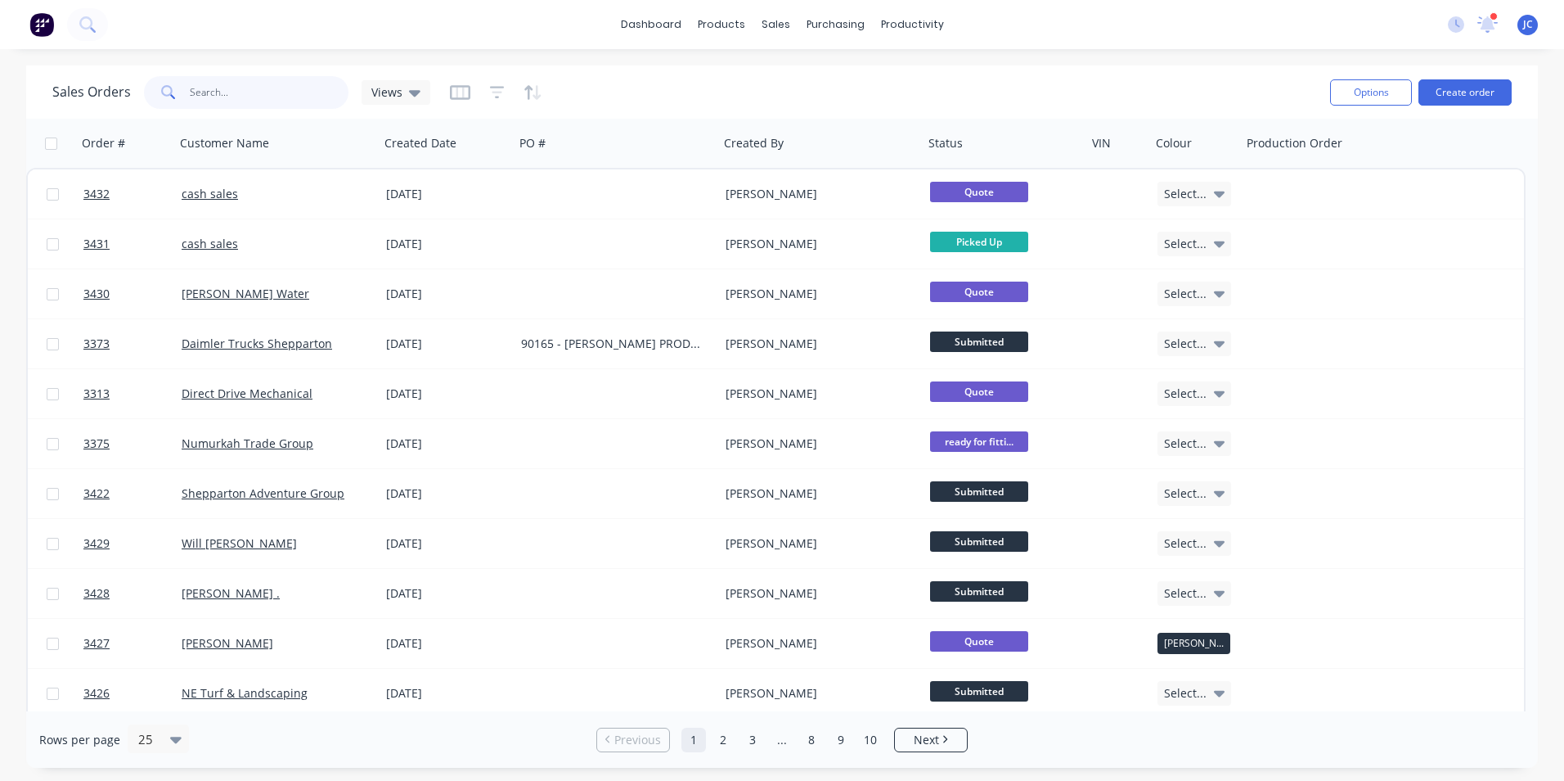
drag, startPoint x: 244, startPoint y: 92, endPoint x: 480, endPoint y: 96, distance: 236.5
click at [0, 47] on html "dashboard products sales purchasing productivity dashboard products Product Cat…" at bounding box center [782, 390] width 1564 height 781
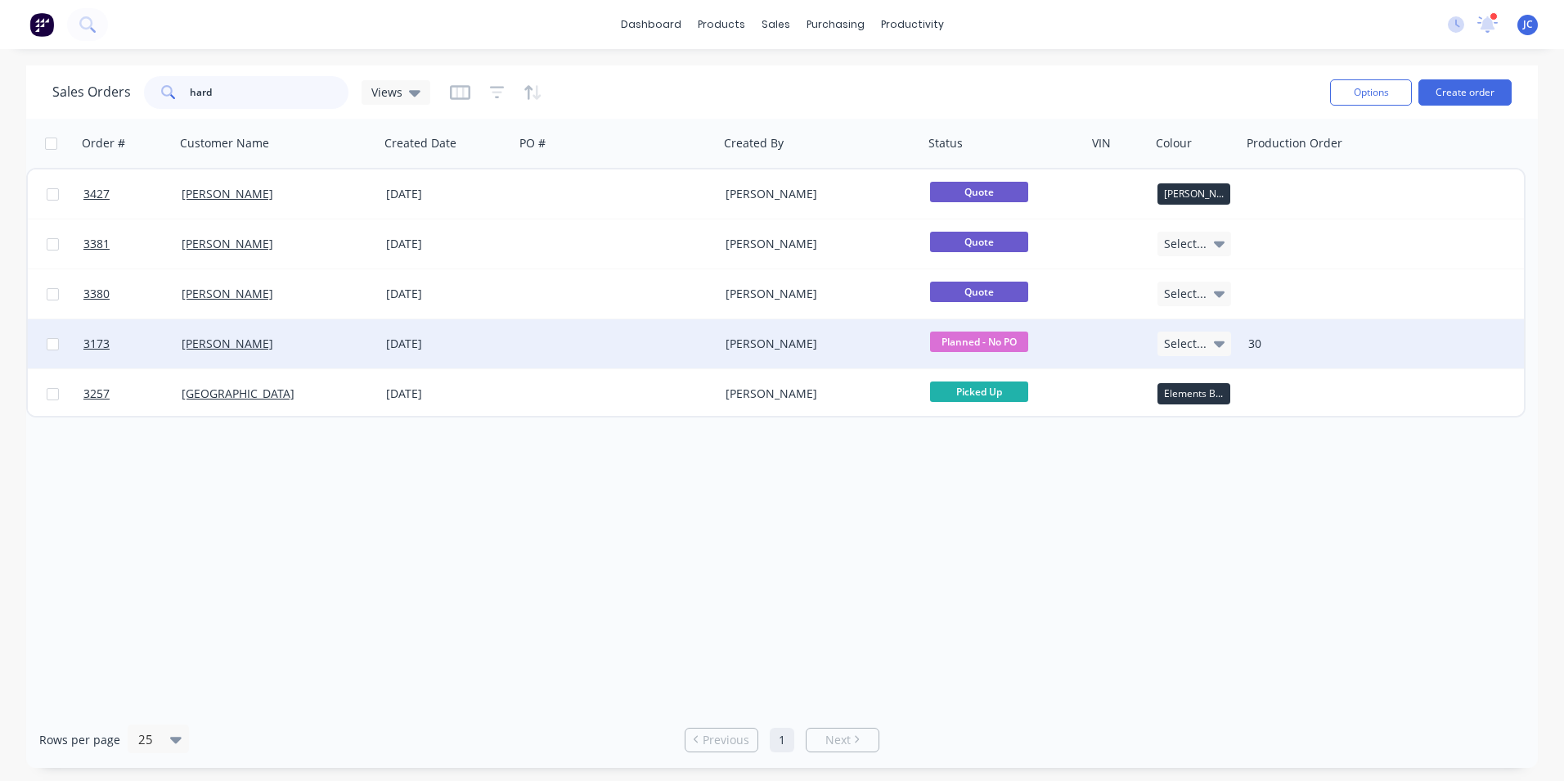
type input "hard"
click at [188, 354] on div "[PERSON_NAME]" at bounding box center [277, 343] width 205 height 49
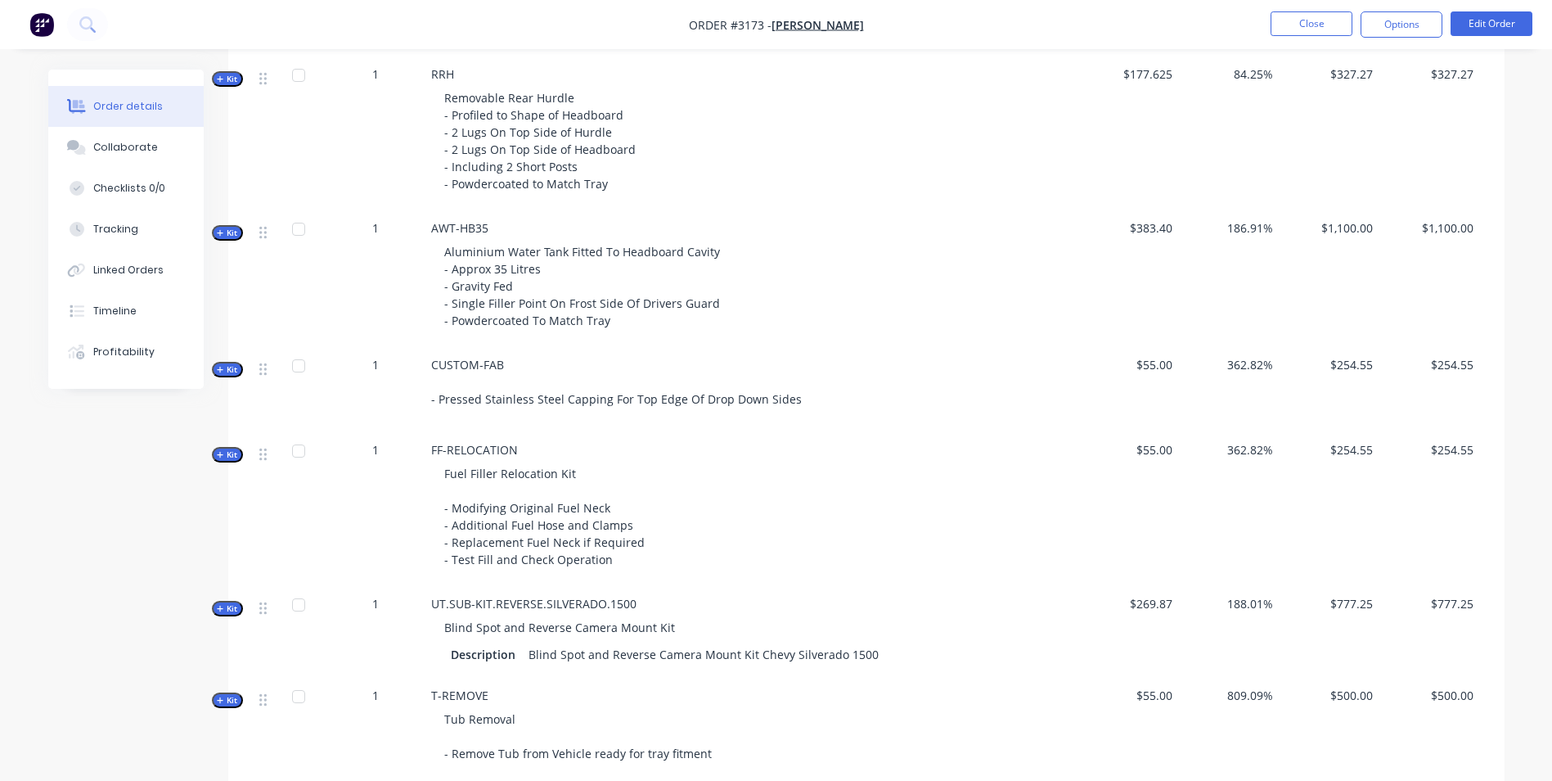
scroll to position [1647, 0]
